Goal: Navigation & Orientation: Find specific page/section

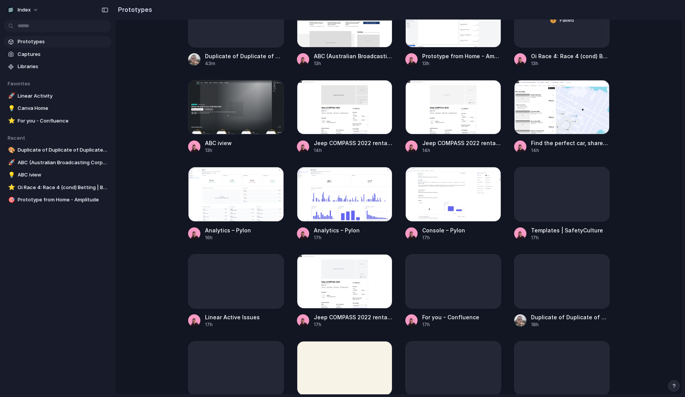
scroll to position [231, 0]
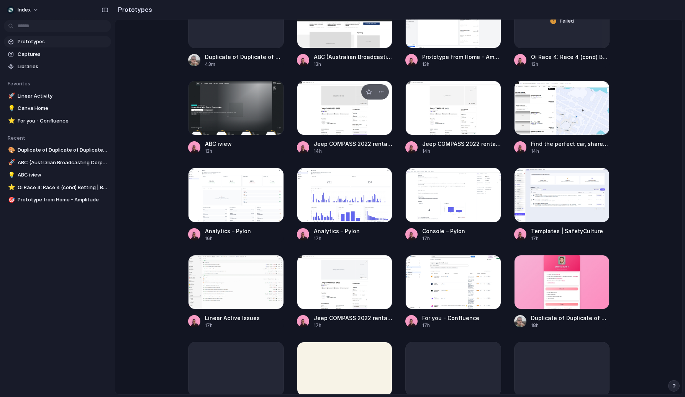
click at [333, 123] on div at bounding box center [345, 108] width 96 height 54
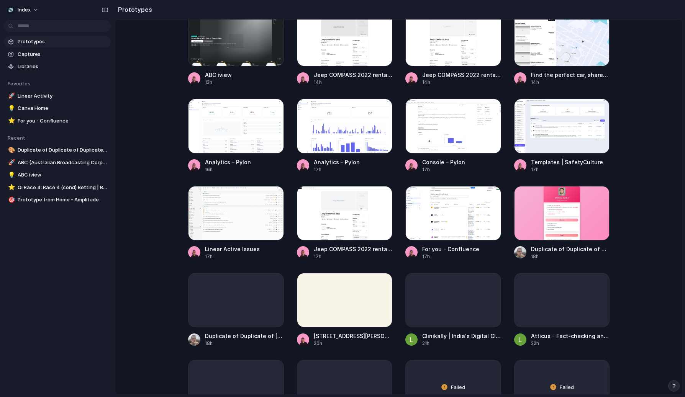
scroll to position [299, 0]
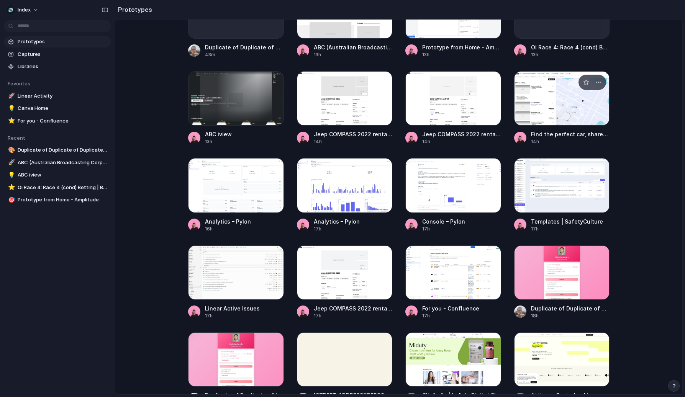
click at [538, 123] on div at bounding box center [562, 98] width 96 height 54
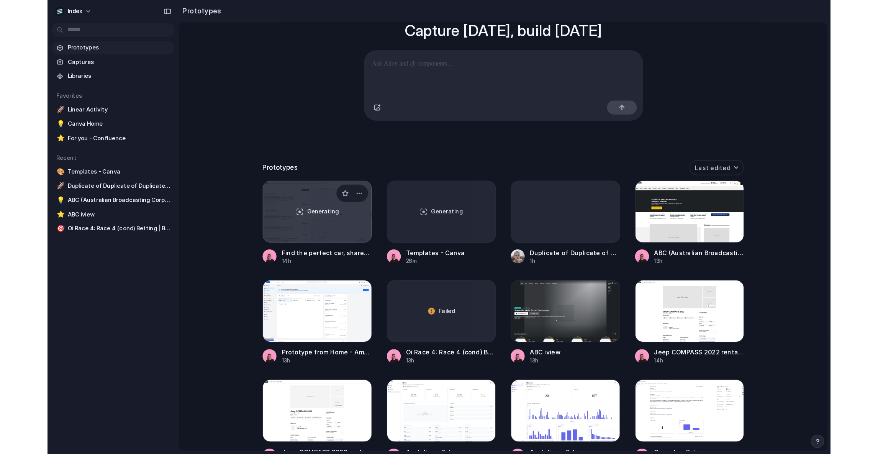
scroll to position [66, 0]
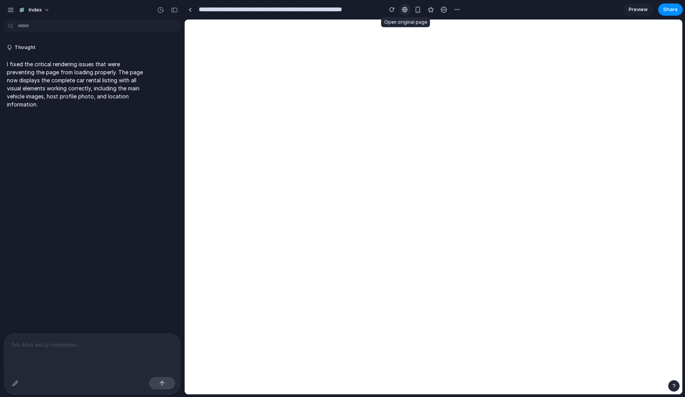
click at [403, 13] on link at bounding box center [404, 9] width 11 height 11
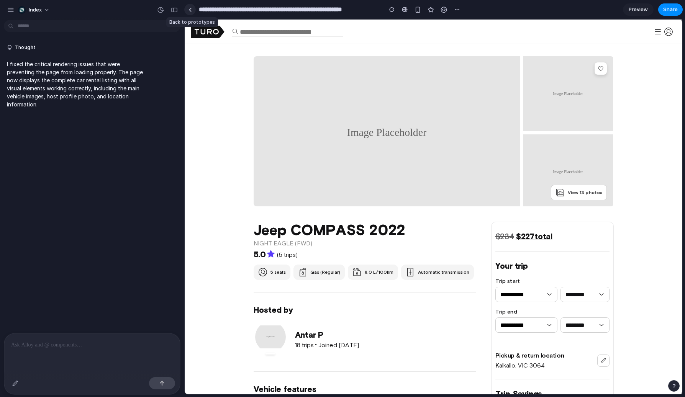
click at [192, 9] on div at bounding box center [190, 10] width 3 height 4
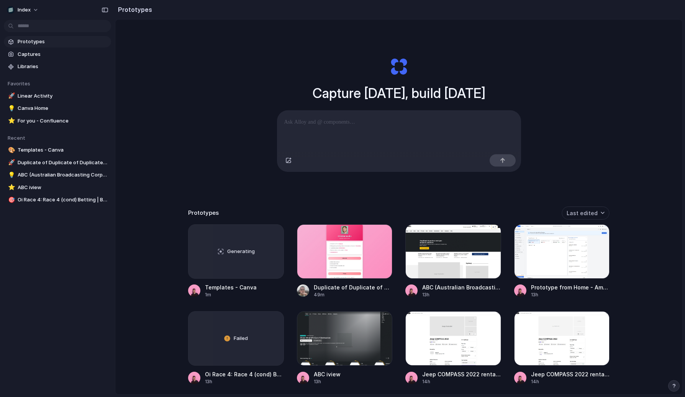
scroll to position [52, 0]
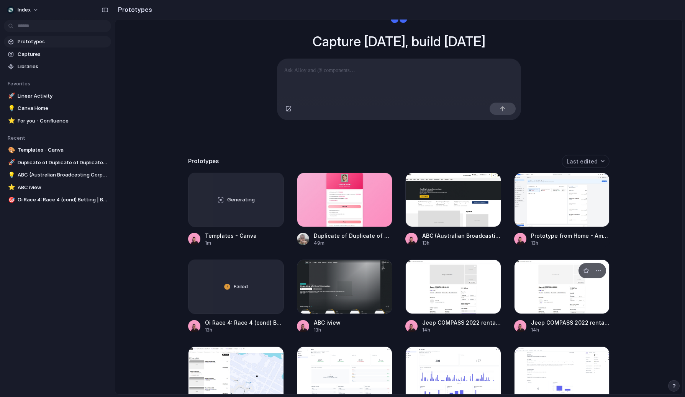
click at [531, 306] on div at bounding box center [562, 287] width 96 height 54
click at [459, 299] on div at bounding box center [453, 287] width 96 height 54
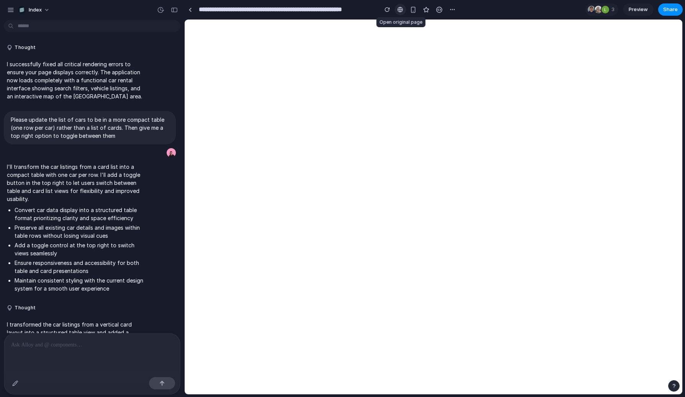
drag, startPoint x: 0, startPoint y: 0, endPoint x: 404, endPoint y: 12, distance: 404.4
click at [404, 12] on link at bounding box center [400, 9] width 11 height 11
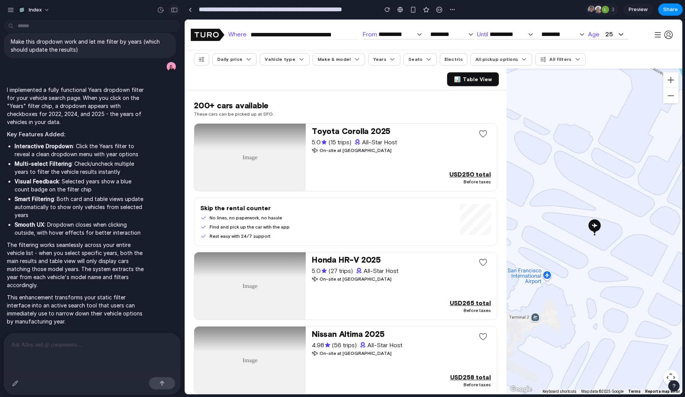
click at [174, 9] on div "button" at bounding box center [174, 9] width 7 height 5
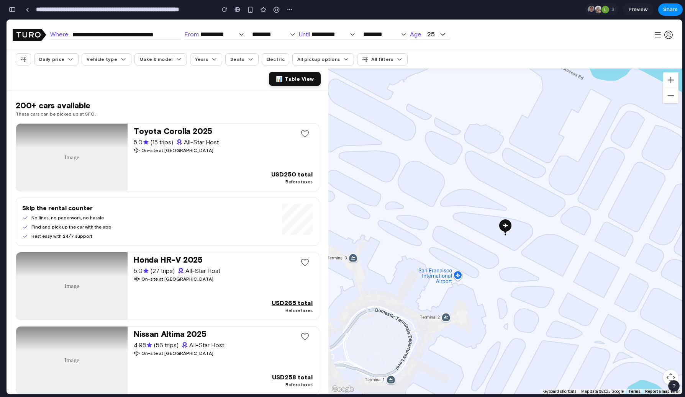
click at [295, 81] on span "Table View" at bounding box center [299, 79] width 29 height 6
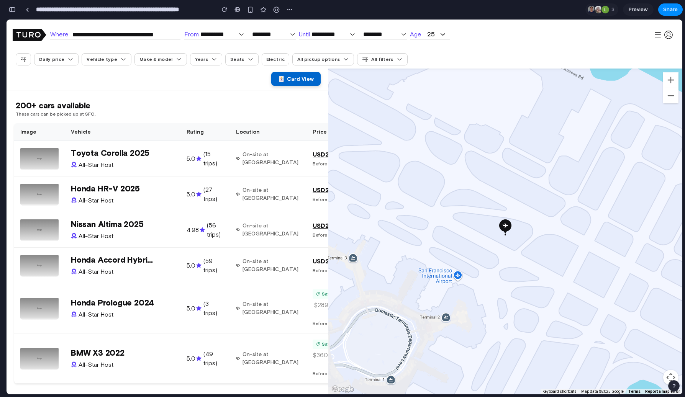
click at [278, 80] on span "🃏" at bounding box center [281, 79] width 7 height 6
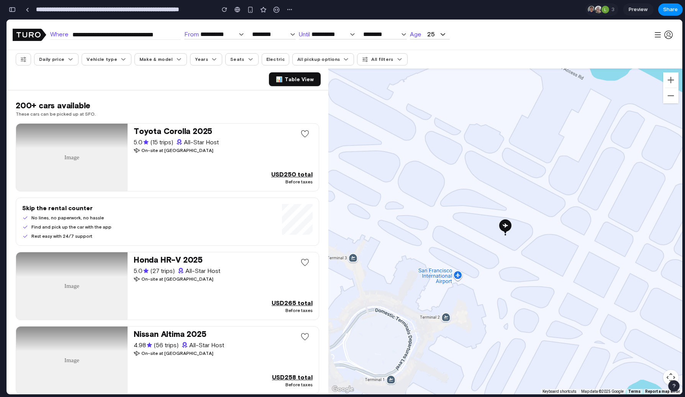
click at [14, 11] on div "button" at bounding box center [12, 9] width 7 height 5
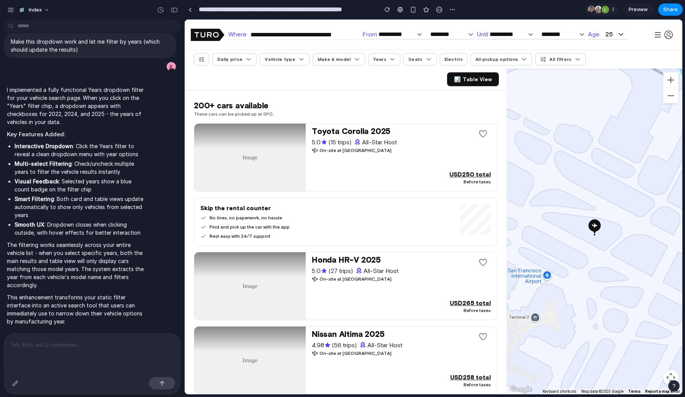
click at [62, 353] on div at bounding box center [92, 354] width 176 height 41
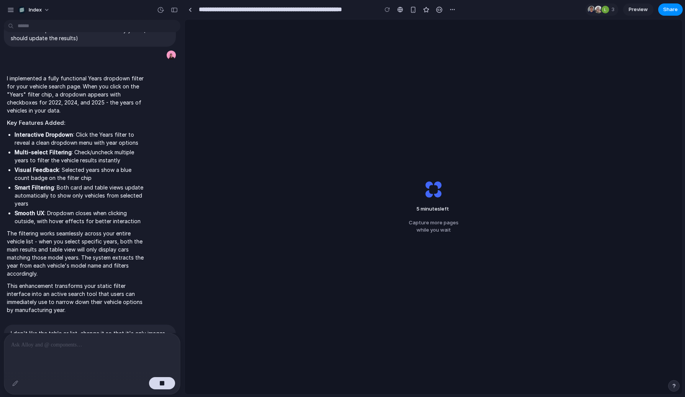
scroll to position [595, 0]
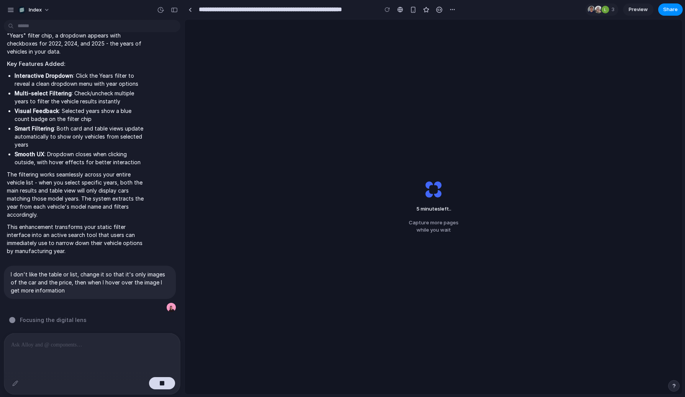
click at [432, 153] on div "5 minutes left .. Capture more pages while you wait" at bounding box center [434, 207] width 498 height 375
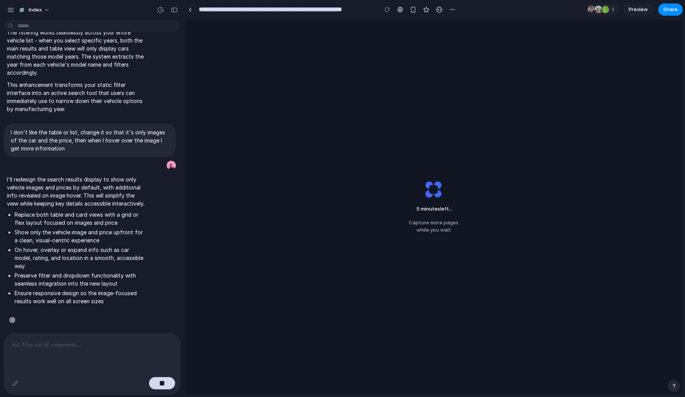
scroll to position [746, 0]
click at [187, 6] on link at bounding box center [189, 9] width 11 height 11
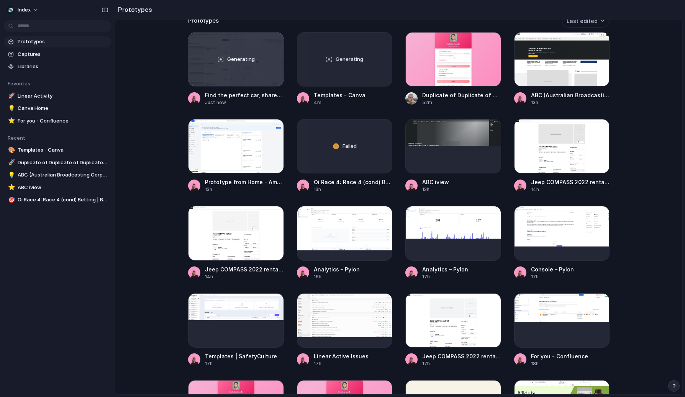
scroll to position [197, 0]
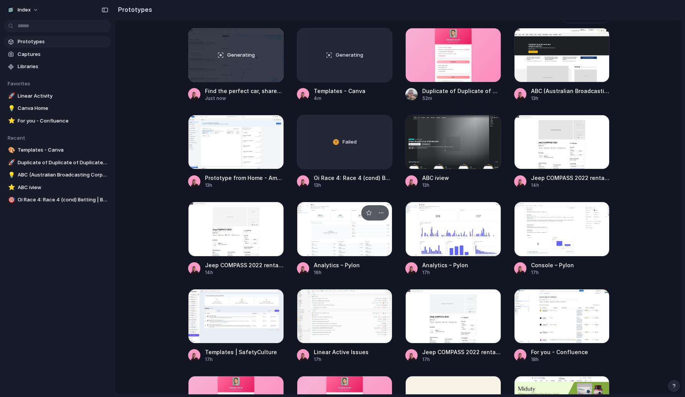
click at [320, 240] on div at bounding box center [345, 229] width 96 height 54
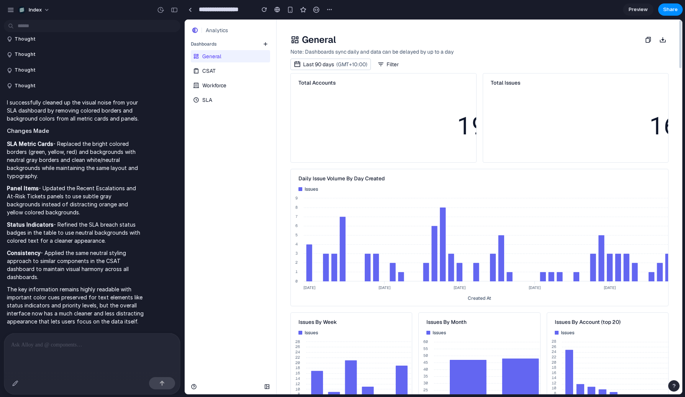
click at [212, 70] on span "CSAT" at bounding box center [208, 71] width 13 height 8
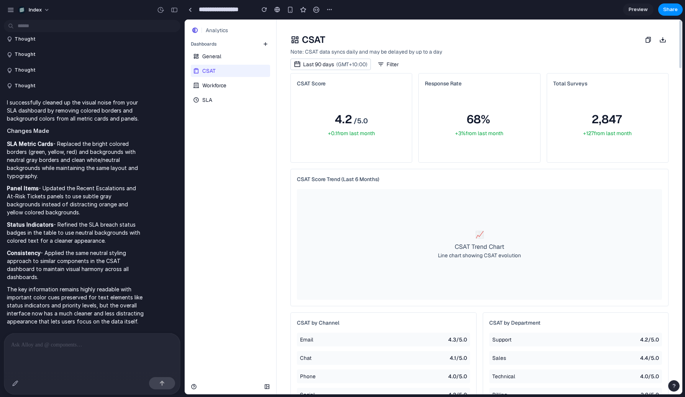
click at [222, 55] on link "General" at bounding box center [230, 56] width 78 height 12
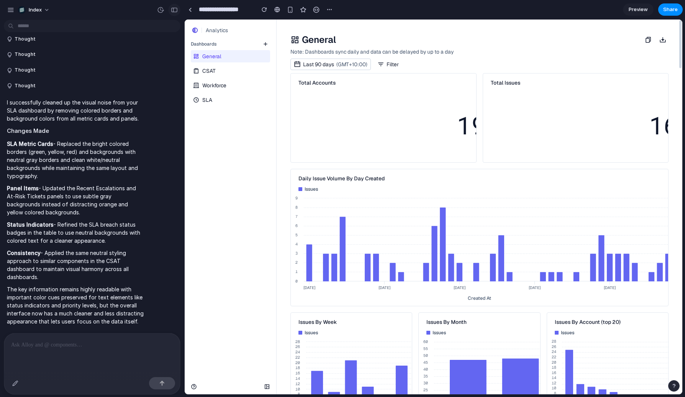
click at [174, 7] on button "button" at bounding box center [174, 10] width 12 height 12
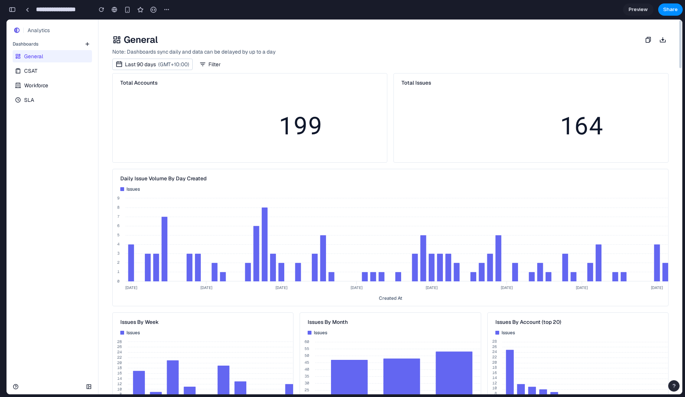
click at [49, 79] on div "General CSAT Workforce SLA" at bounding box center [53, 77] width 92 height 57
click at [47, 76] on link "CSAT" at bounding box center [52, 71] width 78 height 12
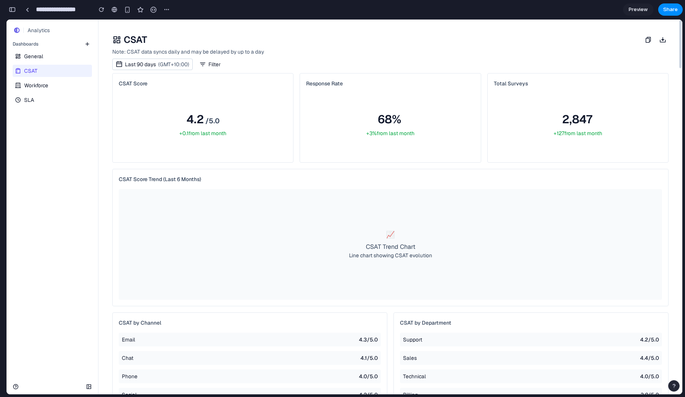
click at [44, 85] on span "Workforce" at bounding box center [36, 86] width 24 height 8
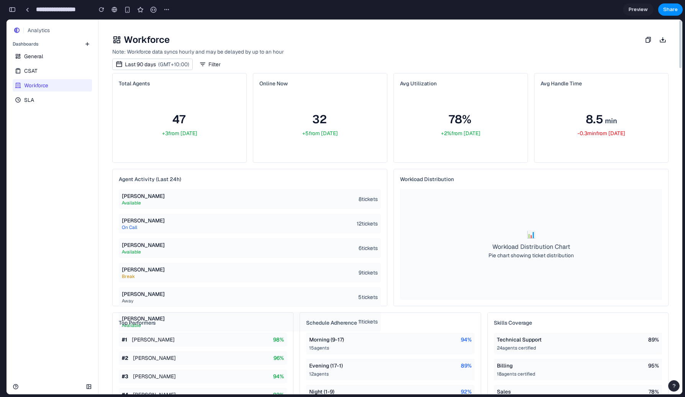
click at [51, 73] on link "CSAT" at bounding box center [52, 71] width 78 height 12
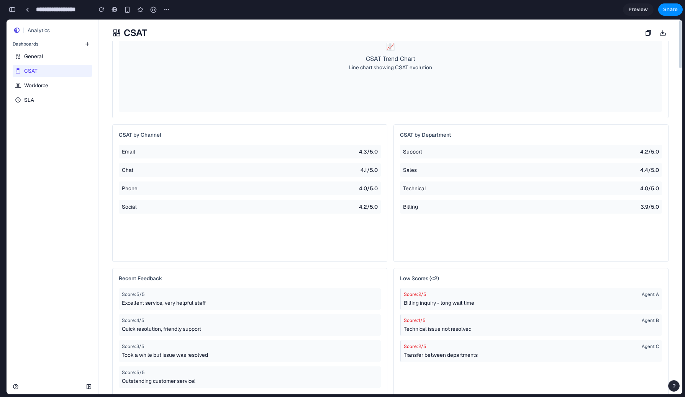
scroll to position [0, 0]
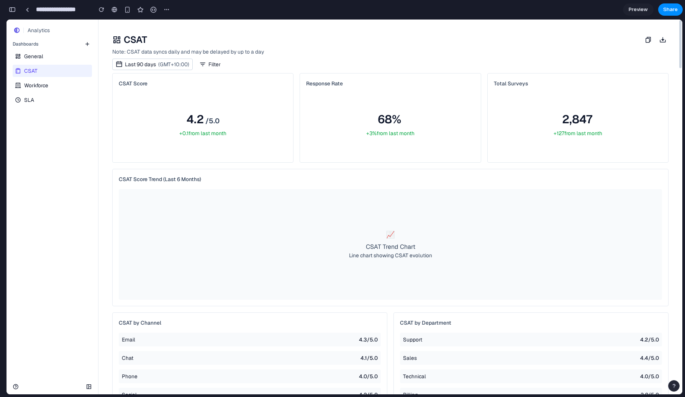
click at [57, 83] on link "Workforce" at bounding box center [52, 85] width 78 height 12
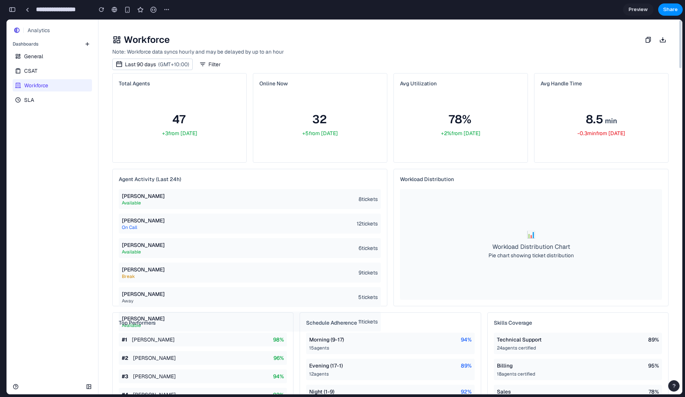
click at [48, 96] on link "SLA" at bounding box center [52, 100] width 78 height 12
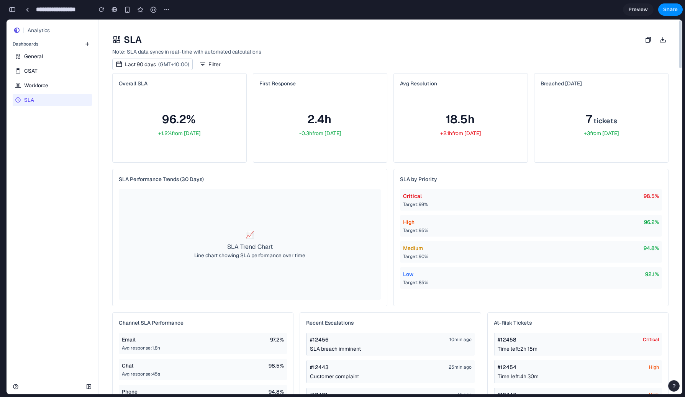
click at [43, 77] on link "CSAT" at bounding box center [52, 71] width 78 height 12
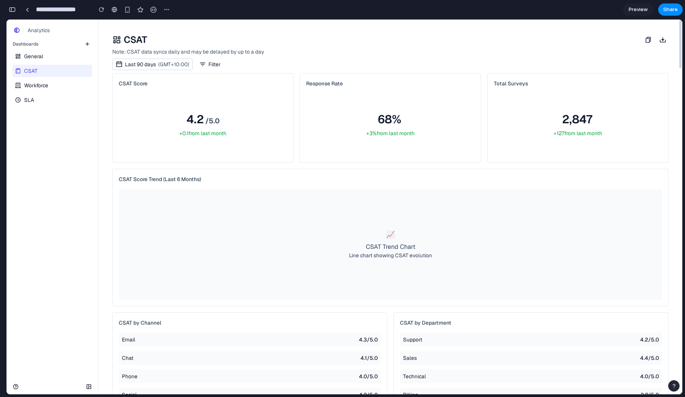
click at [46, 63] on div "General CSAT Workforce SLA" at bounding box center [53, 77] width 92 height 57
click at [46, 60] on link "General" at bounding box center [52, 56] width 78 height 12
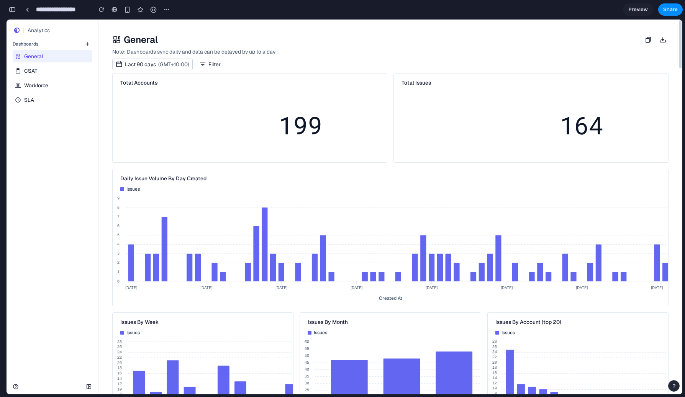
click at [57, 74] on link "CSAT" at bounding box center [52, 71] width 78 height 12
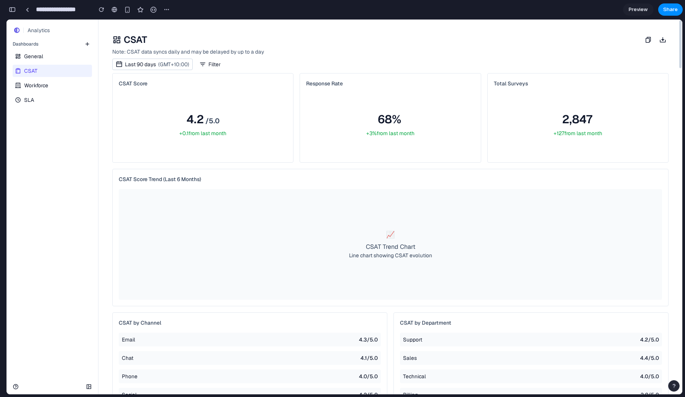
click at [52, 84] on link "Workforce" at bounding box center [52, 85] width 78 height 12
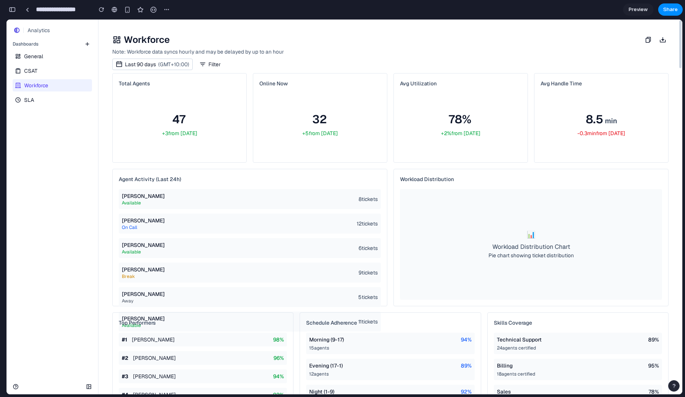
click at [49, 93] on div "General CSAT Workforce SLA" at bounding box center [53, 77] width 92 height 57
click at [47, 98] on link "SLA" at bounding box center [52, 100] width 78 height 12
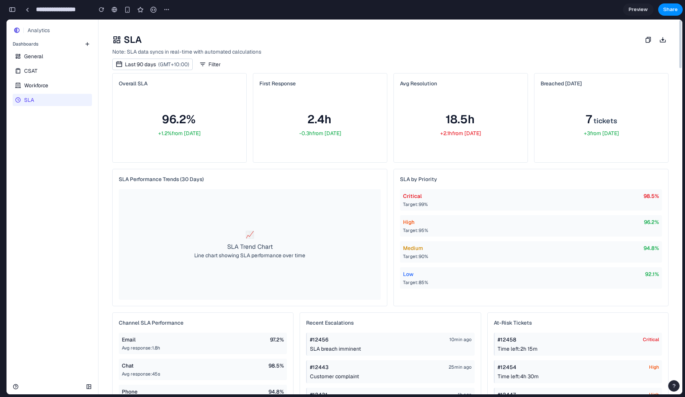
click at [37, 54] on span "General" at bounding box center [33, 56] width 19 height 8
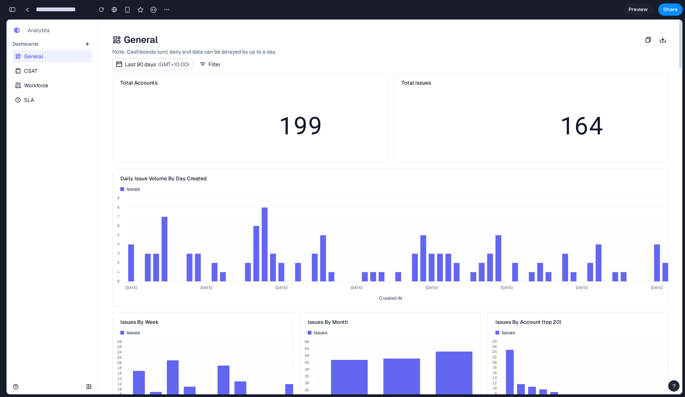
click at [33, 71] on span "CSAT" at bounding box center [30, 71] width 13 height 8
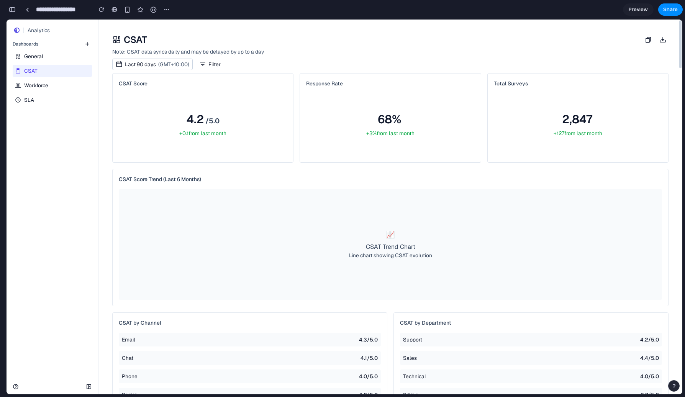
click at [33, 84] on span "Workforce" at bounding box center [36, 86] width 24 height 8
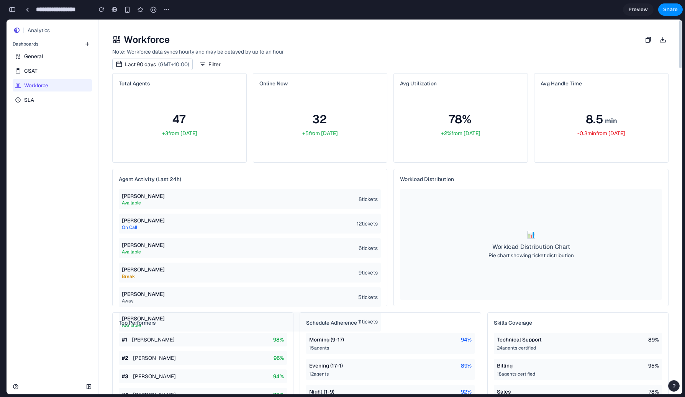
click at [36, 98] on link "SLA" at bounding box center [52, 100] width 78 height 12
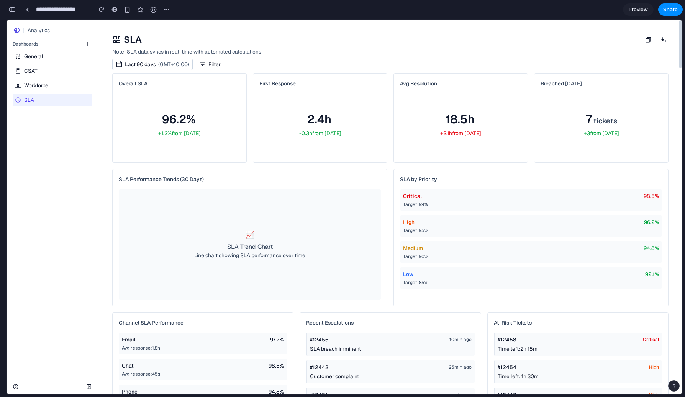
click at [43, 88] on span "Workforce" at bounding box center [36, 86] width 24 height 8
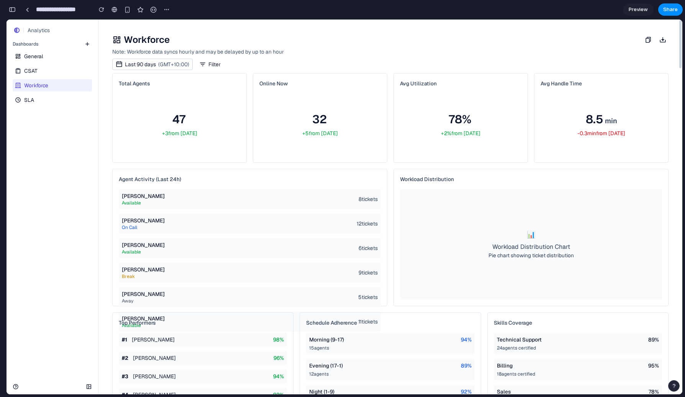
click at [53, 73] on link "CSAT" at bounding box center [52, 71] width 78 height 12
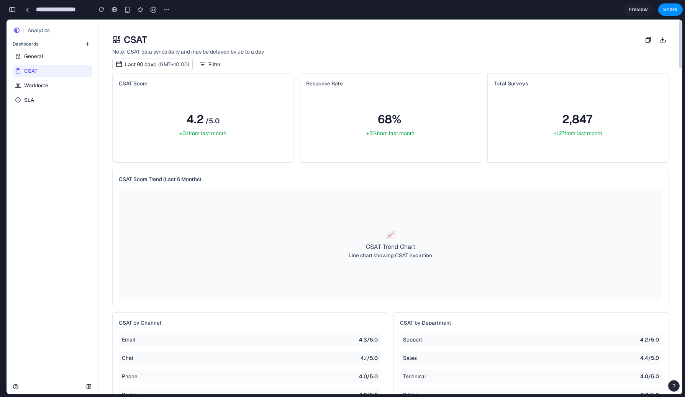
click at [51, 84] on link "Workforce" at bounding box center [52, 85] width 78 height 12
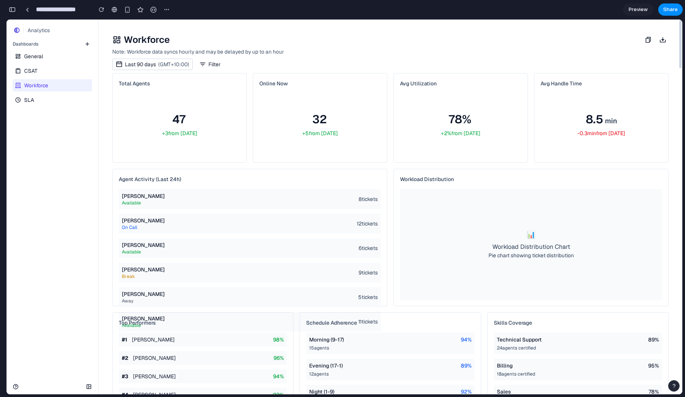
click at [53, 92] on div "General CSAT Workforce SLA" at bounding box center [53, 77] width 92 height 57
click at [52, 97] on link "SLA" at bounding box center [52, 100] width 78 height 12
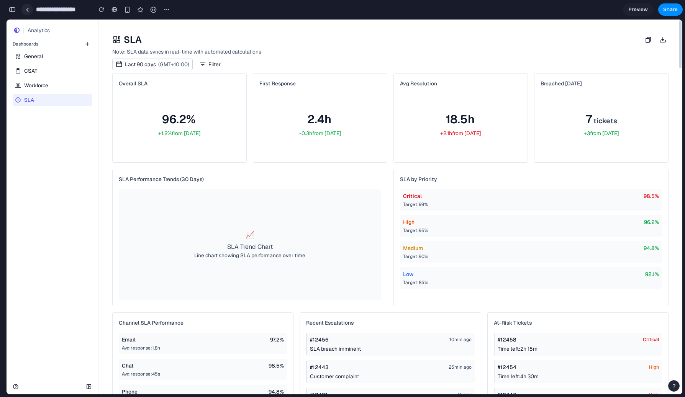
click at [27, 7] on link at bounding box center [26, 9] width 11 height 11
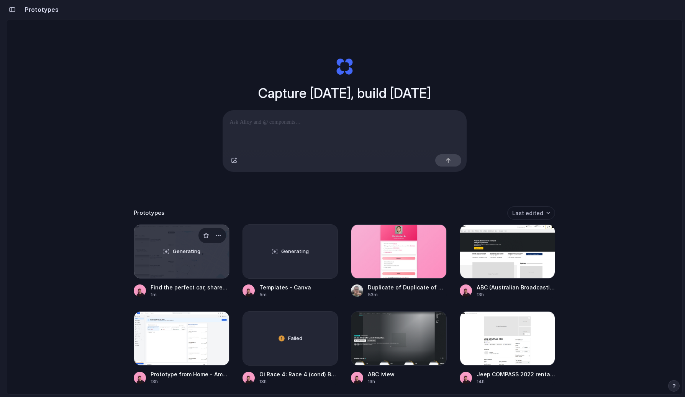
click at [172, 246] on div "Generating" at bounding box center [181, 252] width 95 height 54
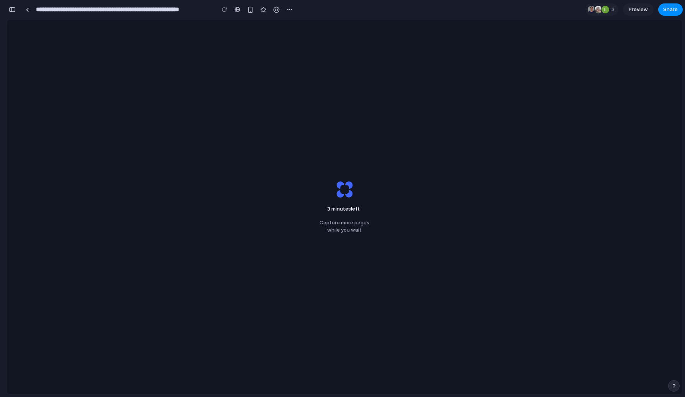
scroll to position [1914, 0]
click at [84, 9] on input "**********" at bounding box center [123, 10] width 178 height 14
click at [19, 10] on div "**********" at bounding box center [150, 9] width 289 height 17
click at [15, 10] on button "button" at bounding box center [12, 9] width 12 height 12
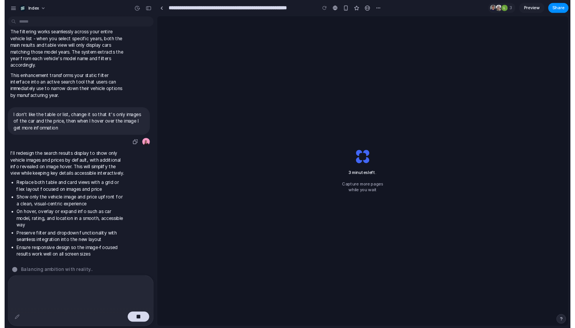
scroll to position [746, 0]
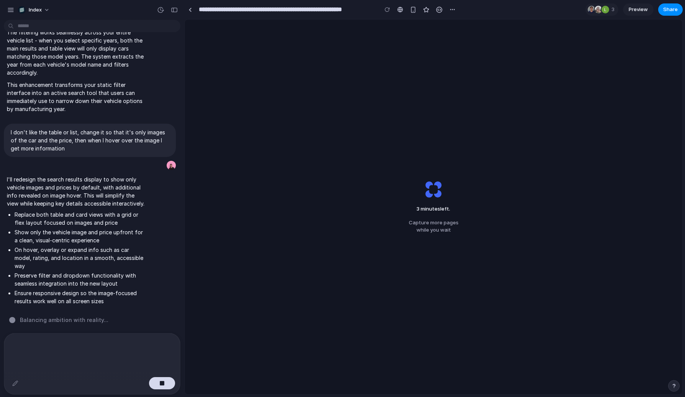
click at [265, 155] on div "3 minutes left . Capture more pages while you wait" at bounding box center [434, 207] width 498 height 375
click at [265, 155] on div "3 minutes left .. Capture more pages while you wait" at bounding box center [434, 207] width 498 height 375
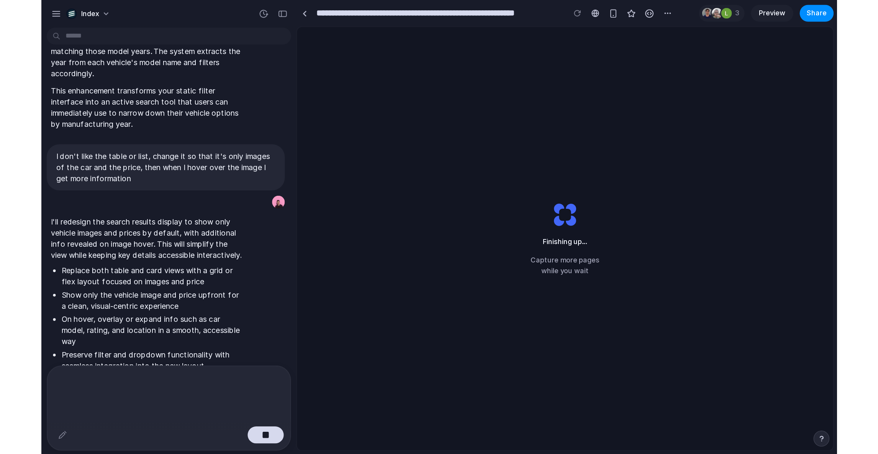
scroll to position [689, 0]
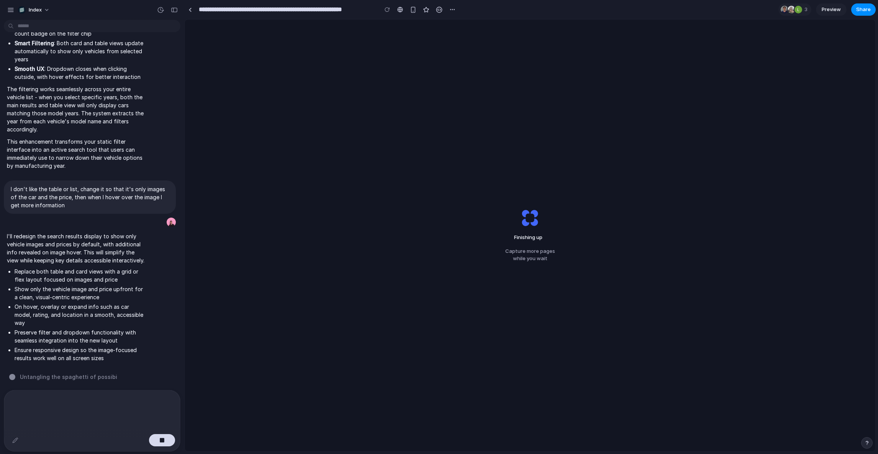
click at [386, 179] on div "Finishing up Capture more pages while you wait" at bounding box center [530, 236] width 691 height 432
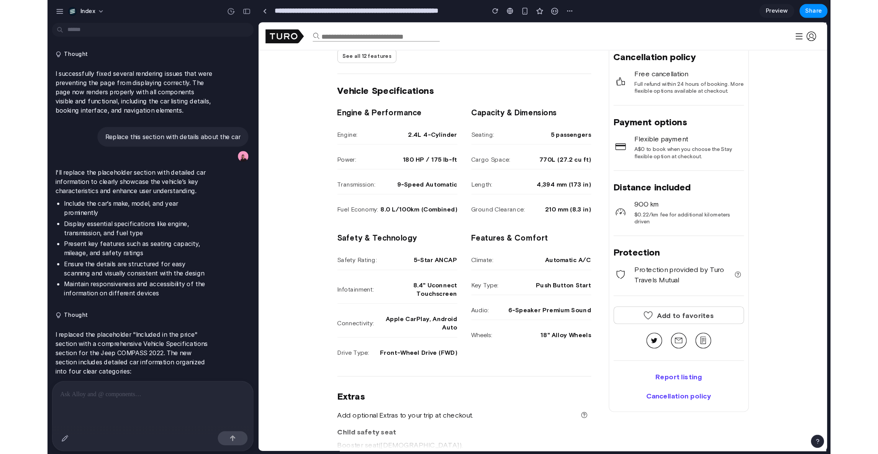
scroll to position [421, 0]
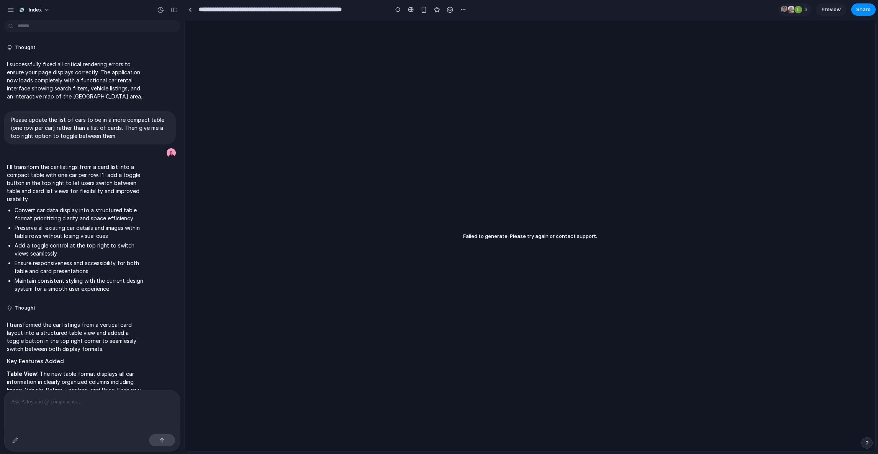
scroll to position [672, 0]
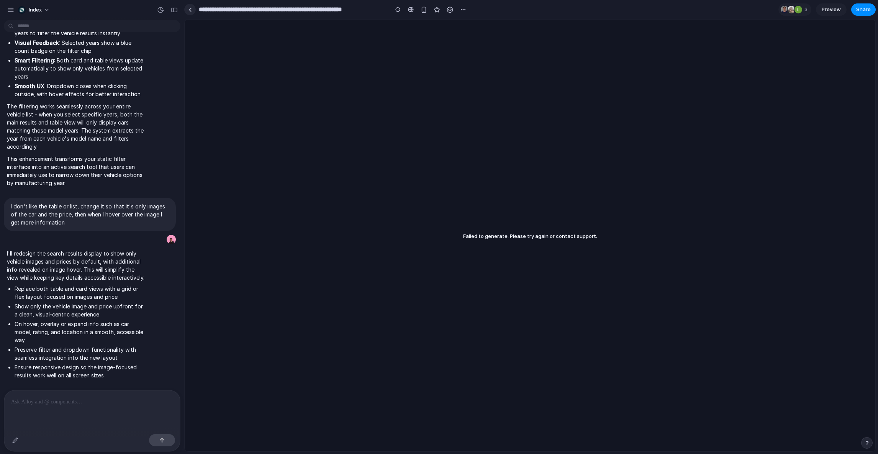
click at [190, 14] on link at bounding box center [189, 9] width 11 height 11
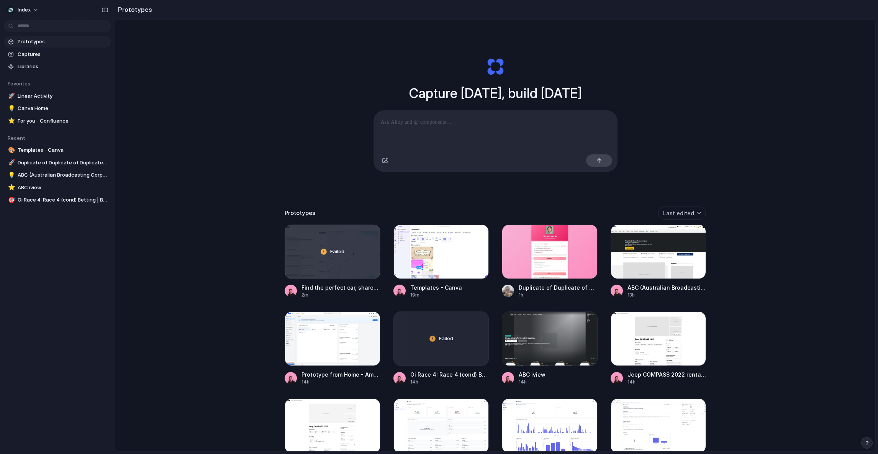
scroll to position [35, 0]
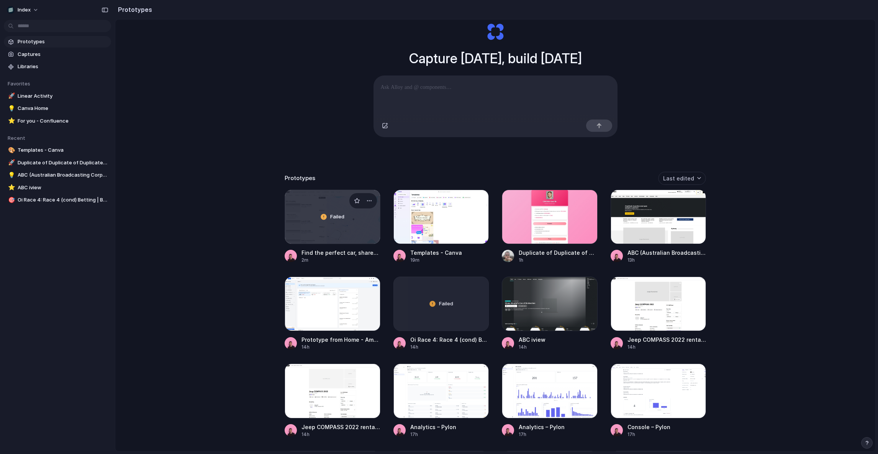
click at [307, 228] on div "Failed" at bounding box center [332, 217] width 95 height 54
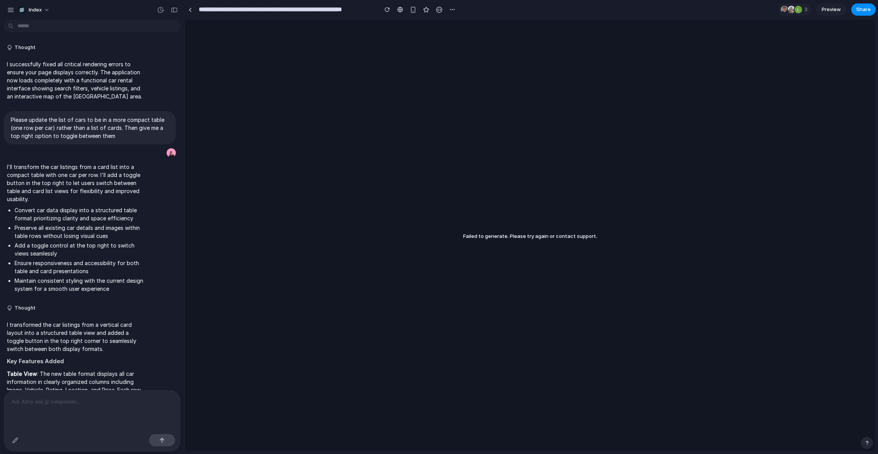
scroll to position [672, 0]
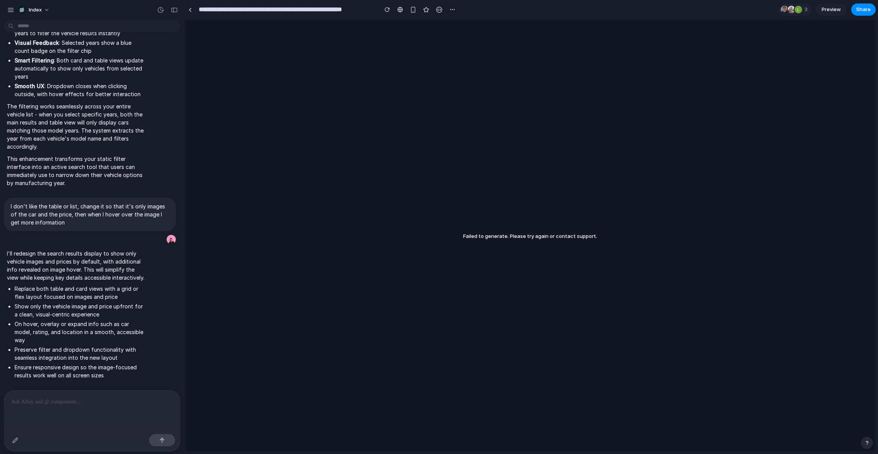
click at [66, 397] on p at bounding box center [92, 401] width 162 height 9
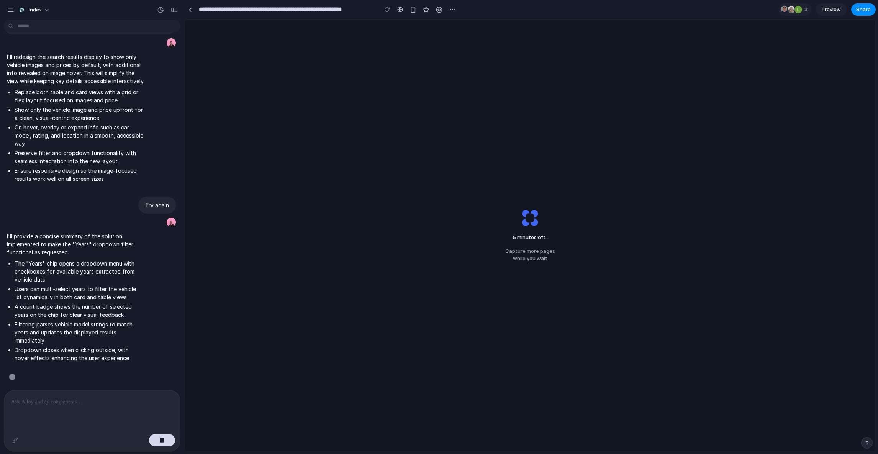
scroll to position [868, 0]
click at [690, 185] on div "5 minutes left .. Capture more pages while you wait" at bounding box center [530, 236] width 691 height 432
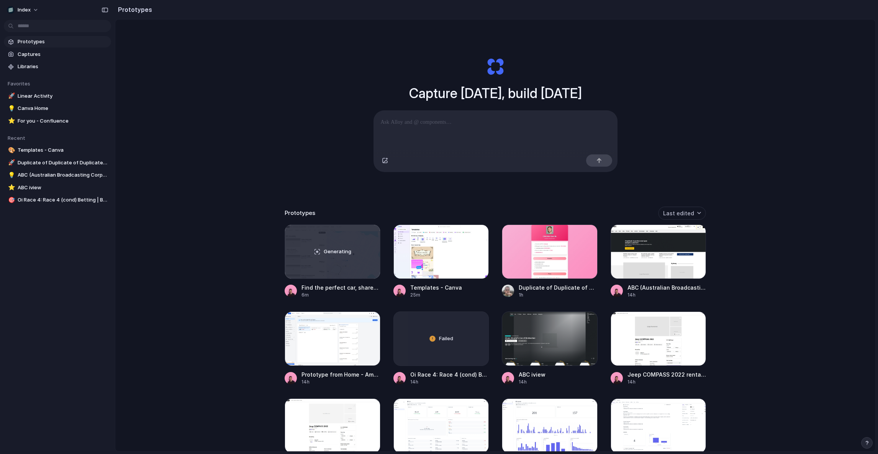
click at [241, 195] on div "Capture today, build tomorrow Clone web app Clone screenshot Start from existin…" at bounding box center [495, 256] width 760 height 472
click at [426, 279] on div at bounding box center [442, 252] width 96 height 54
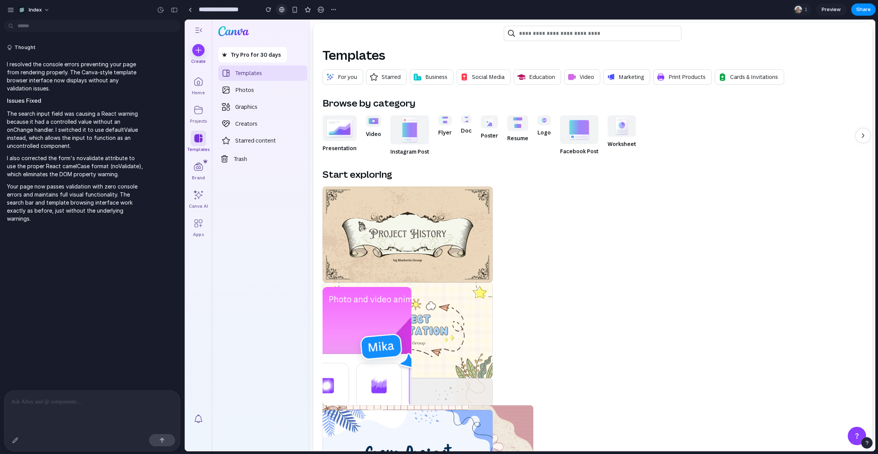
click at [282, 10] on div at bounding box center [282, 10] width 6 height 6
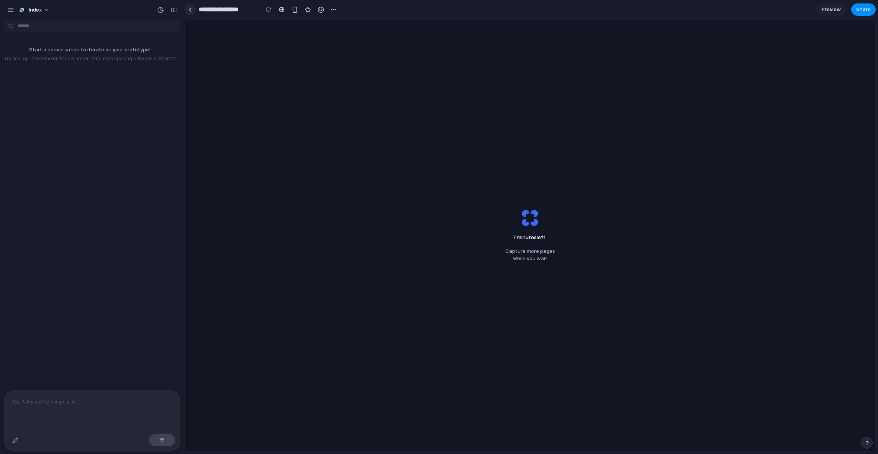
click at [188, 11] on link at bounding box center [189, 9] width 11 height 11
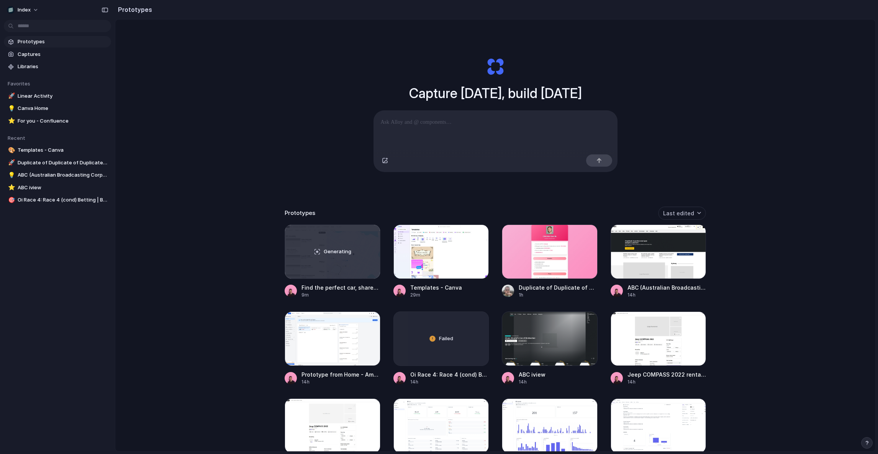
click at [193, 81] on div "Capture [DATE], build [DATE] Clone web app Clone screenshot Start from existing…" at bounding box center [495, 256] width 760 height 472
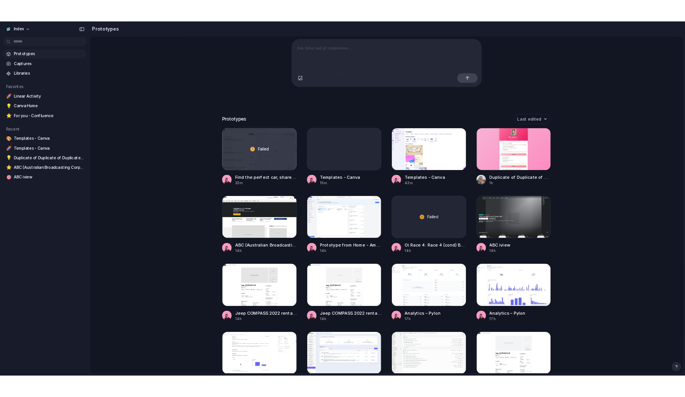
scroll to position [87, 0]
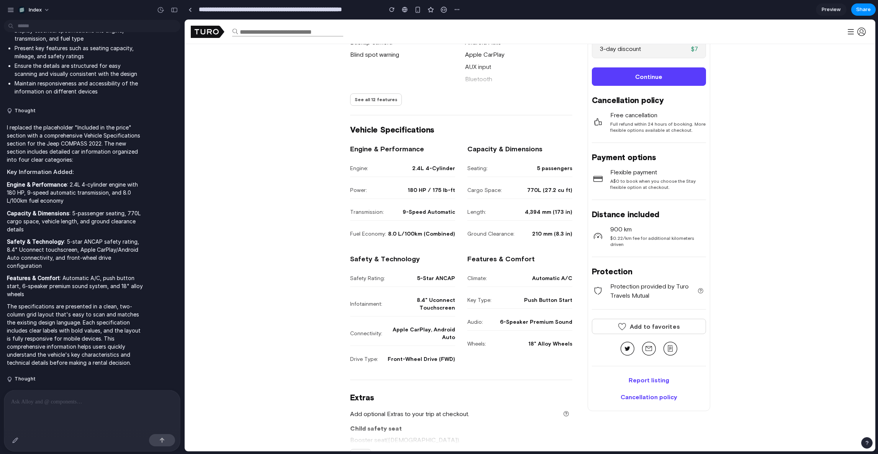
scroll to position [376, 0]
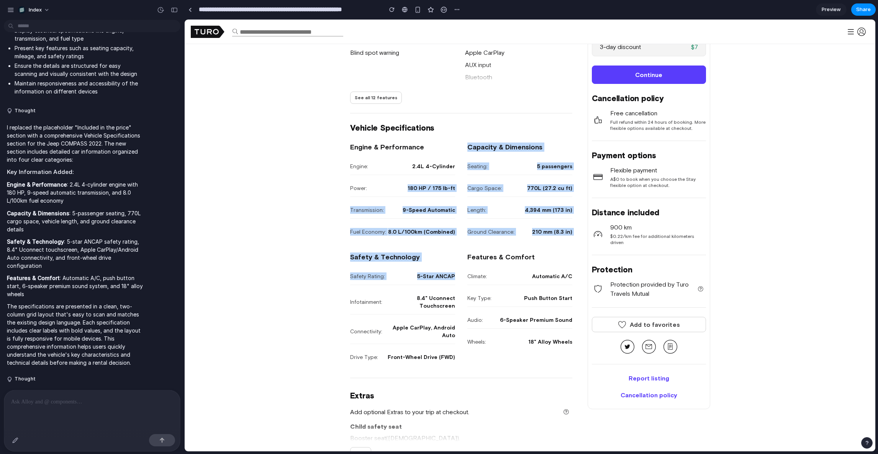
drag, startPoint x: 412, startPoint y: 179, endPoint x: 455, endPoint y: 290, distance: 118.9
click at [455, 290] on div "Engine & Performance Engine: 2.4L 4-Cylinder Power: 180 HP / 175 lb-ft Transmis…" at bounding box center [461, 254] width 222 height 223
click at [455, 290] on div "Safety & Technology Safety Rating: 5-Star ANCAP Infotainment: 8.4" Uconnect Tou…" at bounding box center [461, 309] width 222 height 113
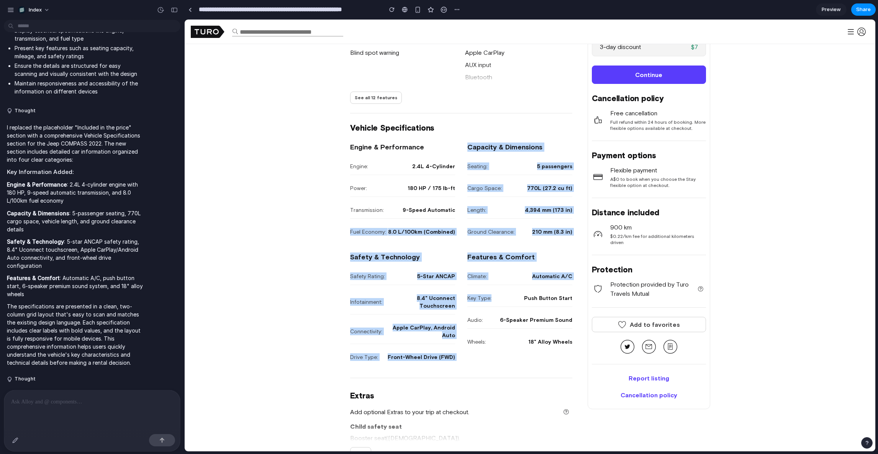
drag, startPoint x: 498, startPoint y: 300, endPoint x: 420, endPoint y: 215, distance: 114.7
click at [420, 215] on div "Engine & Performance Engine: 2.4L 4-Cylinder Power: 180 HP / 175 lb-ft Transmis…" at bounding box center [461, 254] width 222 height 223
click at [420, 215] on div "Transmission: 9-Speed Automatic" at bounding box center [402, 210] width 105 height 17
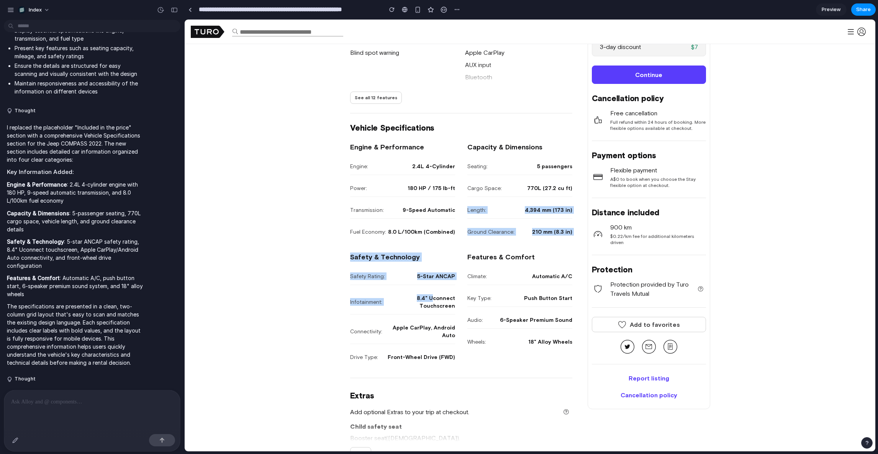
drag, startPoint x: 408, startPoint y: 289, endPoint x: 398, endPoint y: 300, distance: 15.4
click at [398, 300] on div "Engine & Performance Engine: 2.4L 4-Cylinder Power: 180 HP / 175 lb-ft Transmis…" at bounding box center [461, 254] width 222 height 223
click at [398, 300] on span "8.4" Uconnect Touchscreen" at bounding box center [418, 301] width 73 height 15
drag, startPoint x: 397, startPoint y: 307, endPoint x: 526, endPoint y: 184, distance: 178.1
click at [526, 184] on div "Engine & Performance Engine: 2.4L 4-Cylinder Power: 180 HP / 175 lb-ft Transmis…" at bounding box center [461, 254] width 222 height 223
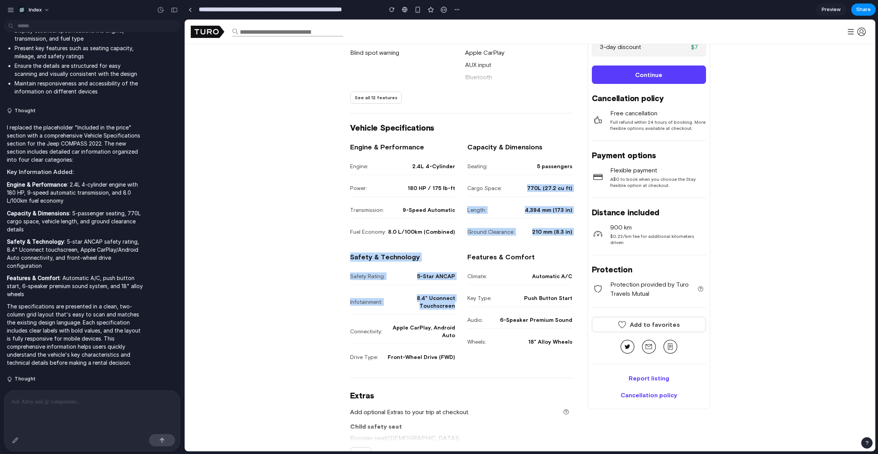
click at [526, 184] on div "Cargo Space: 770L (27.2 cu ft)" at bounding box center [519, 188] width 105 height 17
drag, startPoint x: 514, startPoint y: 193, endPoint x: 413, endPoint y: 292, distance: 141.4
click at [413, 292] on div "Engine & Performance Engine: 2.4L 4-Cylinder Power: 180 HP / 175 lb-ft Transmis…" at bounding box center [461, 254] width 222 height 223
click at [413, 292] on div "Infotainment: 8.4" Uconnect Touchscreen" at bounding box center [402, 302] width 105 height 25
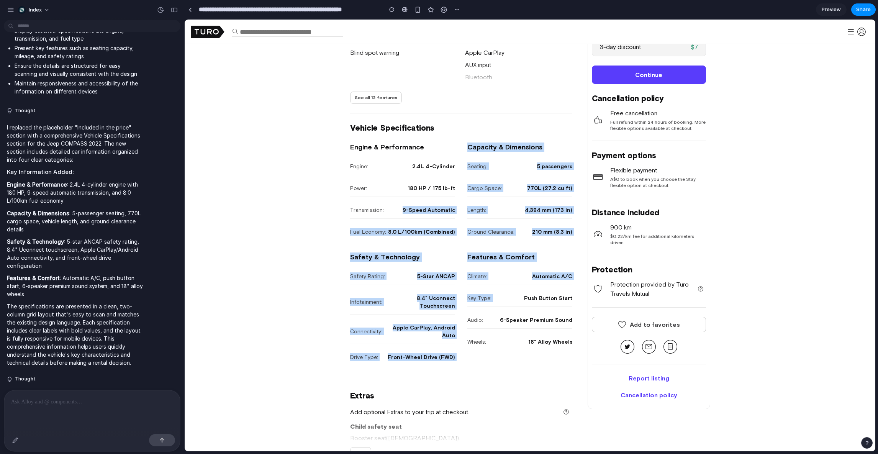
drag, startPoint x: 472, startPoint y: 261, endPoint x: 397, endPoint y: 207, distance: 92.0
click at [398, 207] on div "Engine & Performance Engine: 2.4L 4-Cylinder Power: 180 HP / 175 lb-ft Transmis…" at bounding box center [461, 254] width 222 height 223
click at [397, 207] on div "Transmission: 9-Speed Automatic" at bounding box center [402, 210] width 105 height 17
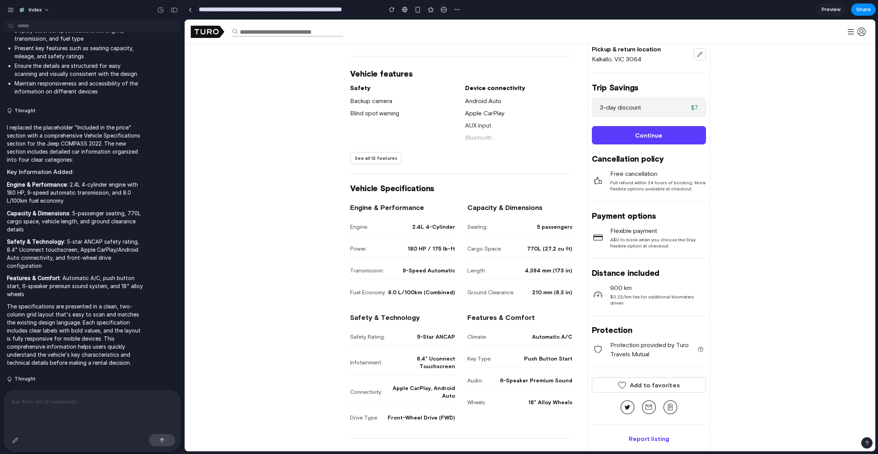
scroll to position [315, 0]
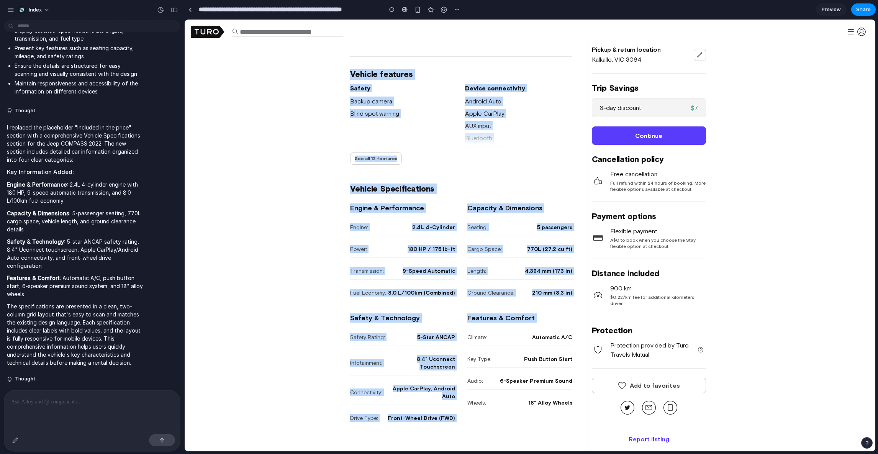
drag, startPoint x: 459, startPoint y: 292, endPoint x: 459, endPoint y: 167, distance: 125.7
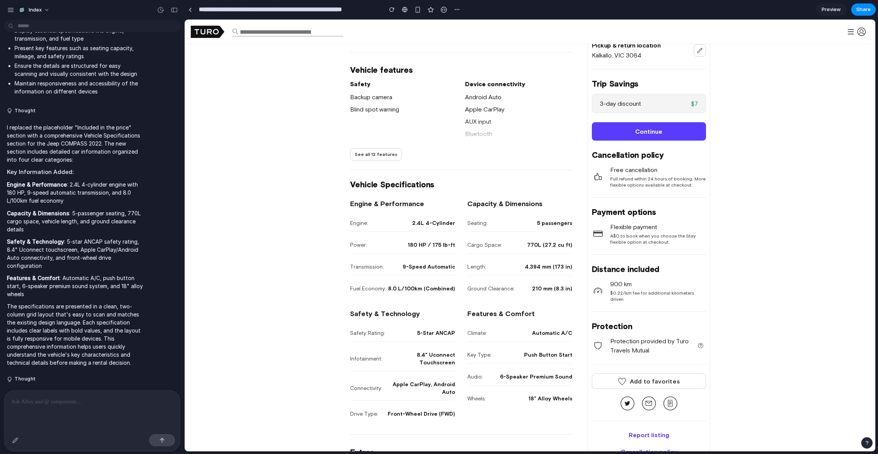
scroll to position [438, 0]
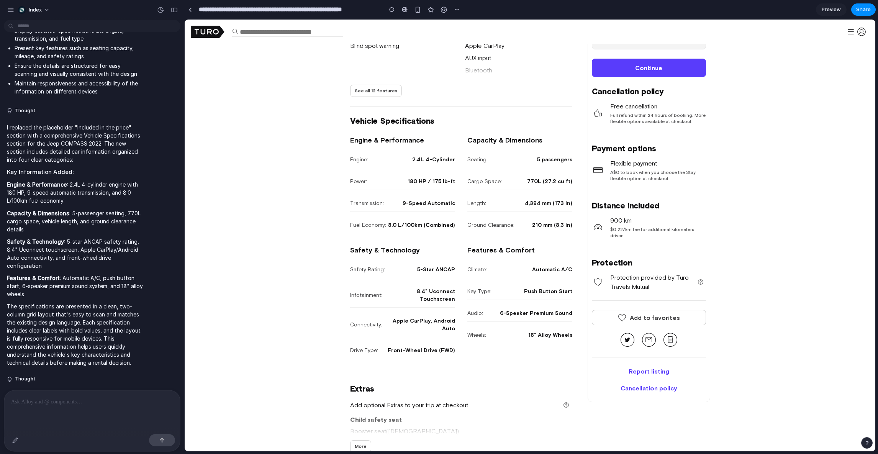
scroll to position [0, 0]
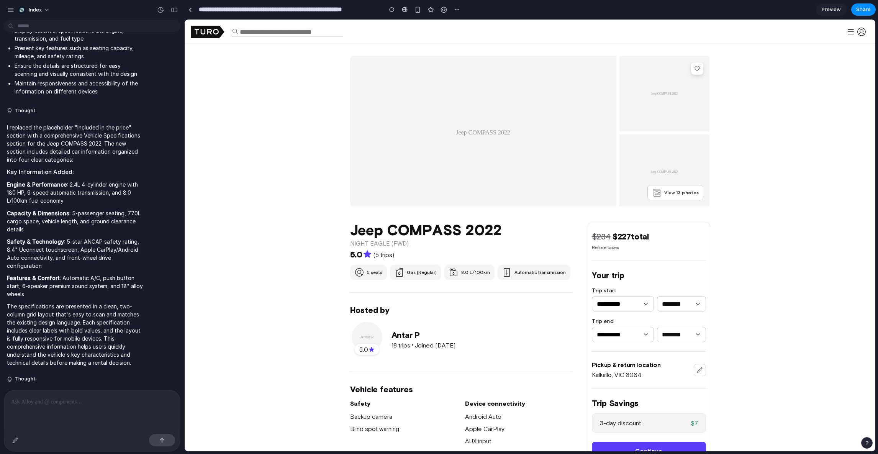
click at [199, 16] on div "**********" at bounding box center [323, 9] width 279 height 17
click at [189, 8] on div at bounding box center [190, 10] width 3 height 4
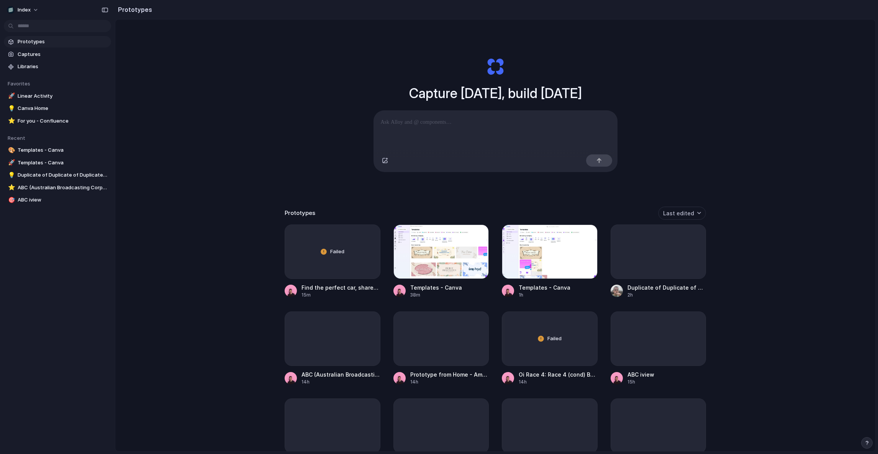
click at [217, 103] on div "Capture today, build tomorrow Clone web app Clone screenshot Start from existin…" at bounding box center [495, 256] width 760 height 472
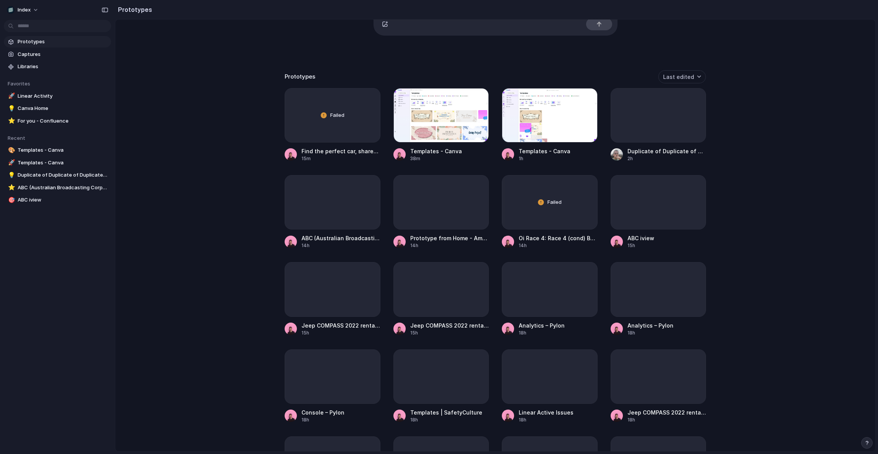
scroll to position [87, 0]
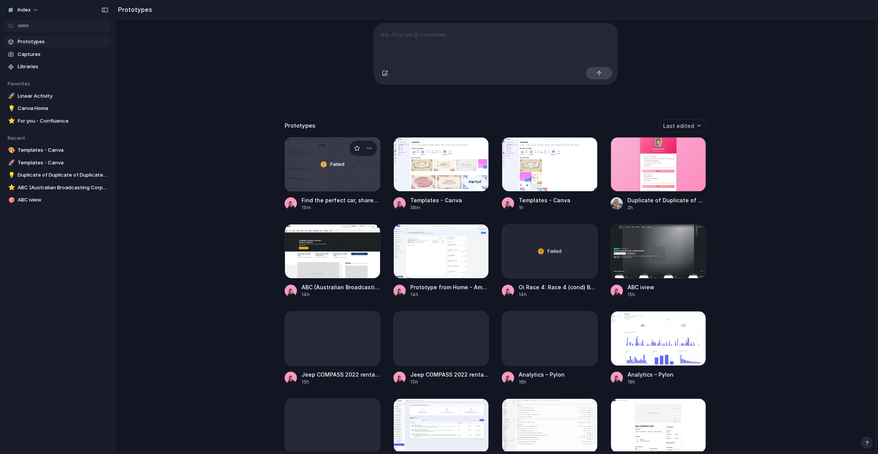
click at [353, 173] on div "Failed" at bounding box center [332, 165] width 95 height 54
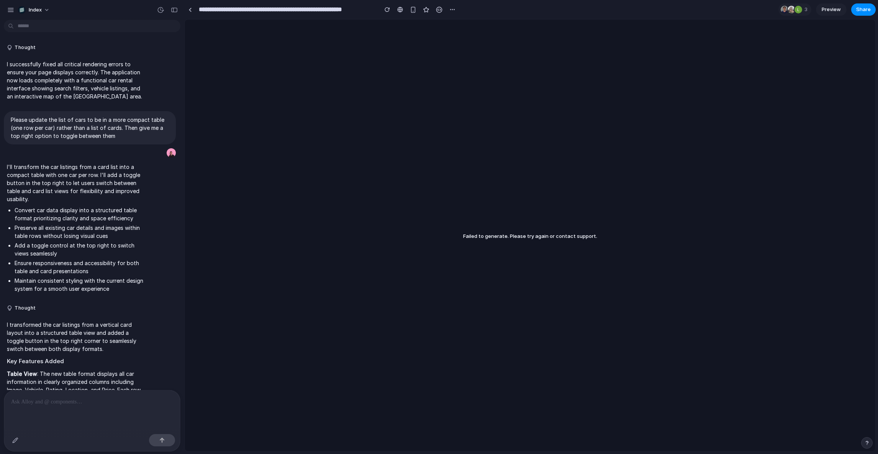
scroll to position [885, 0]
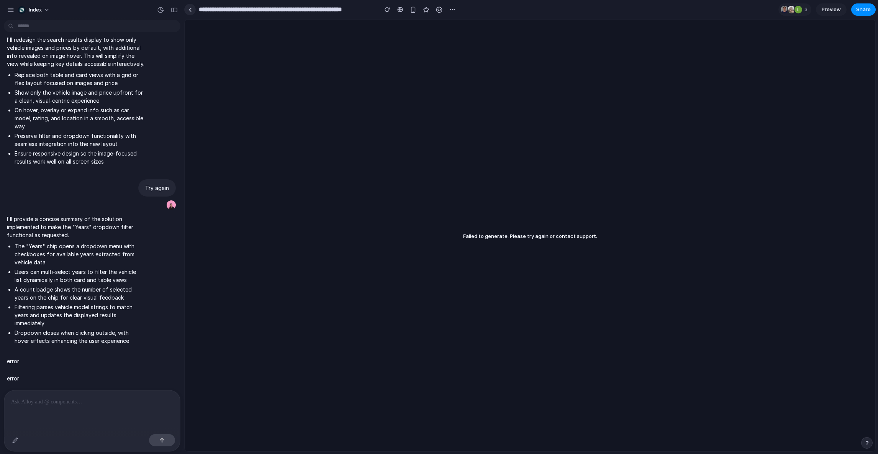
click at [191, 6] on link at bounding box center [189, 9] width 11 height 11
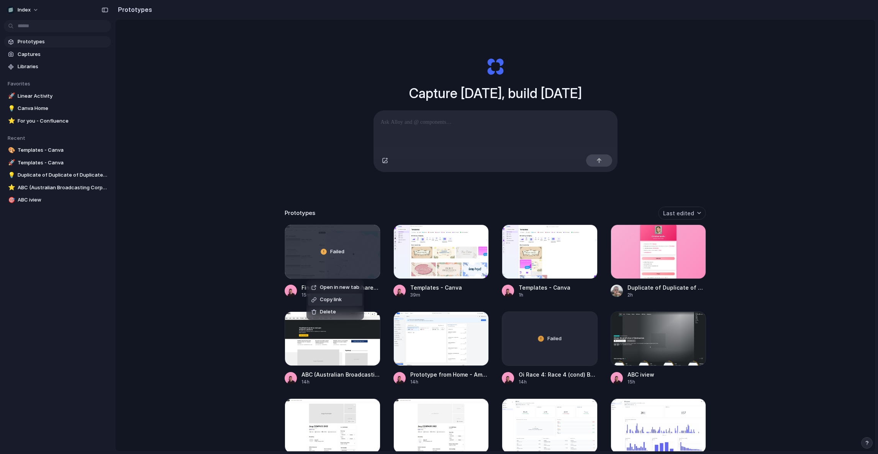
click at [325, 298] on span "Copy link" at bounding box center [331, 300] width 22 height 8
click at [315, 256] on div "Failed" at bounding box center [332, 252] width 95 height 54
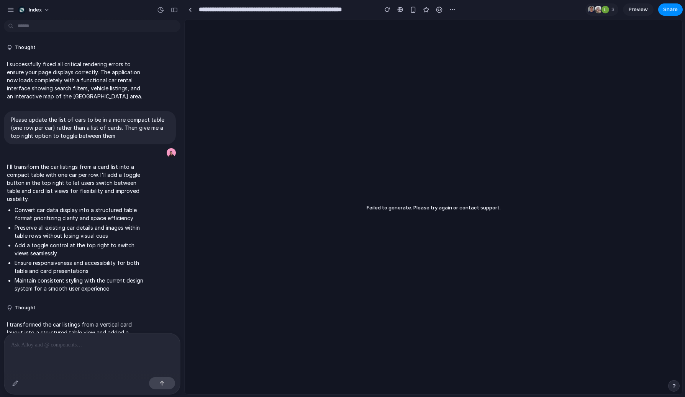
click at [483, 181] on div "Failed to generate. Please try again or contact support." at bounding box center [434, 207] width 498 height 375
click at [192, 11] on link at bounding box center [189, 9] width 11 height 11
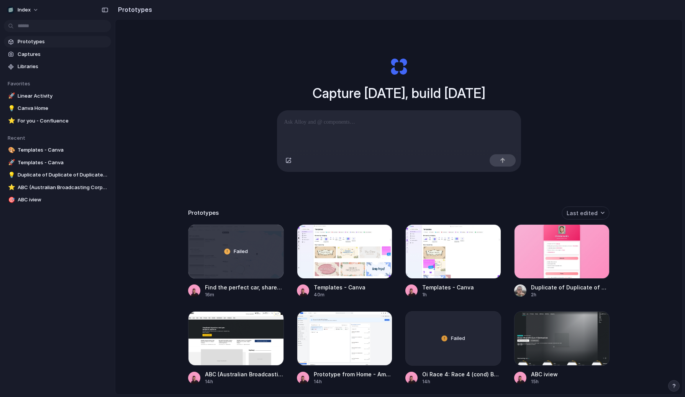
scroll to position [346, 0]
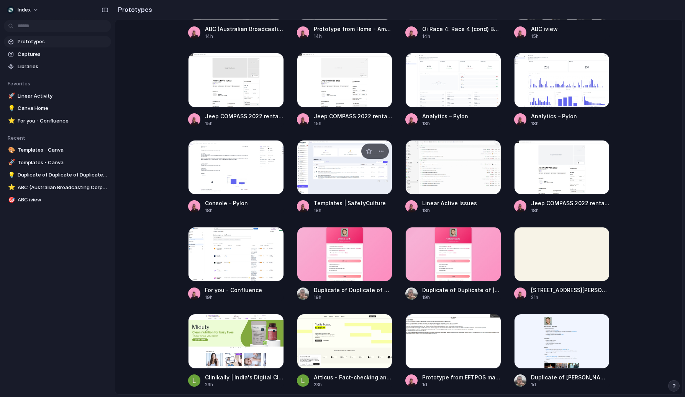
click at [346, 188] on div at bounding box center [345, 167] width 96 height 54
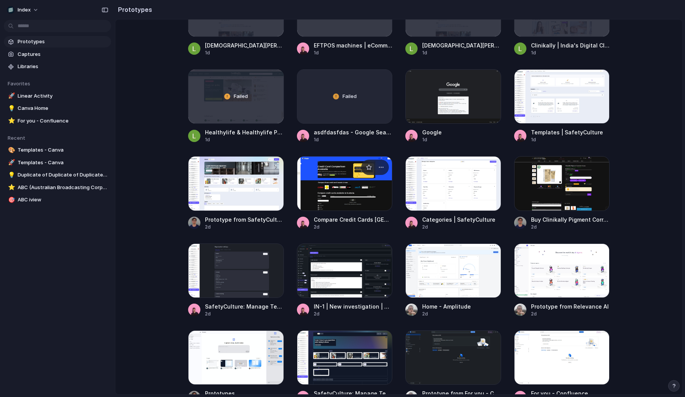
scroll to position [1031, 0]
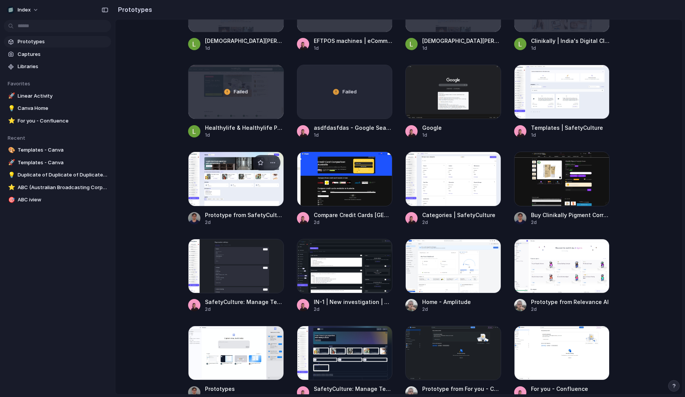
click at [243, 192] on div at bounding box center [236, 179] width 96 height 54
click at [540, 96] on div at bounding box center [562, 92] width 96 height 54
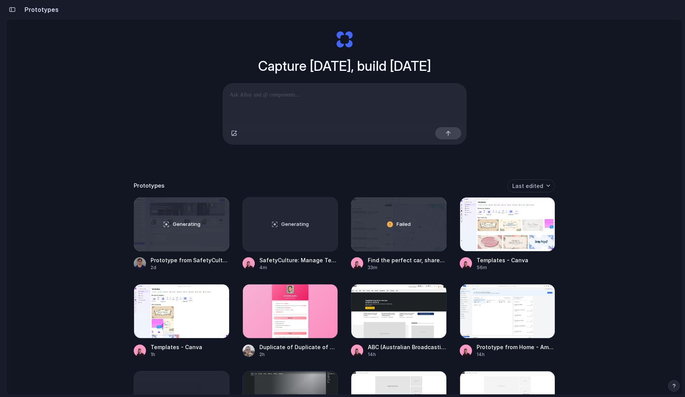
scroll to position [0, 0]
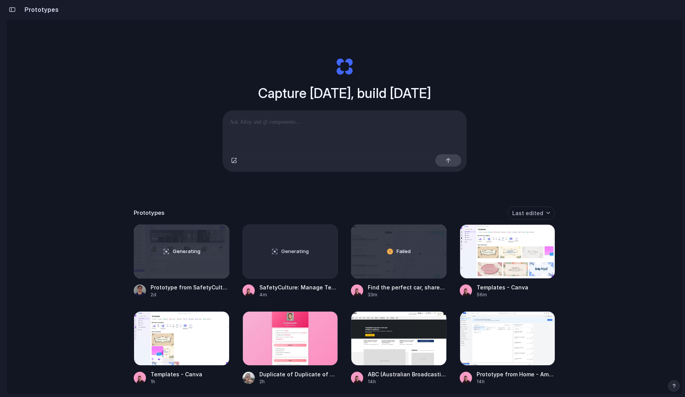
click at [76, 58] on div "Capture today, build tomorrow Clone web app Clone screenshot Start from existin…" at bounding box center [345, 228] width 676 height 416
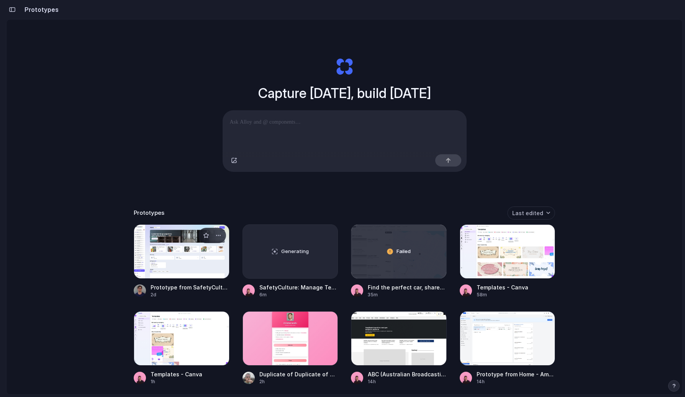
click at [146, 247] on div at bounding box center [182, 252] width 96 height 54
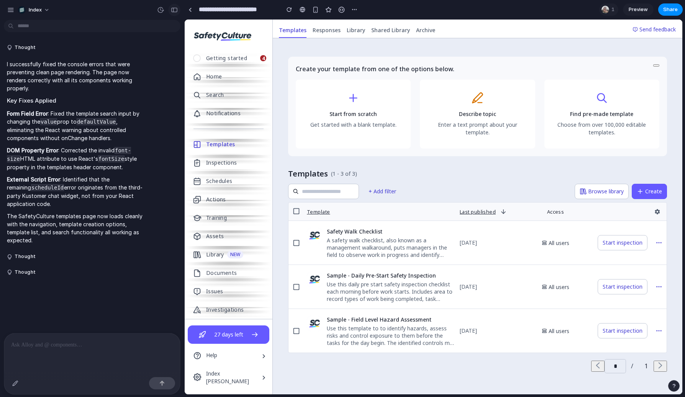
click at [172, 13] on button "button" at bounding box center [174, 10] width 12 height 12
click at [349, 34] on link "Library" at bounding box center [356, 30] width 25 height 15
click at [283, 35] on link "Templates" at bounding box center [293, 30] width 34 height 15
click at [184, 13] on div at bounding box center [189, 9] width 11 height 11
click at [186, 10] on link at bounding box center [189, 9] width 11 height 11
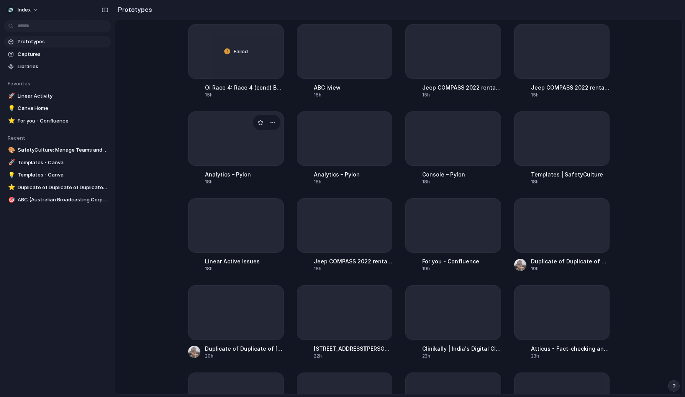
scroll to position [354, 0]
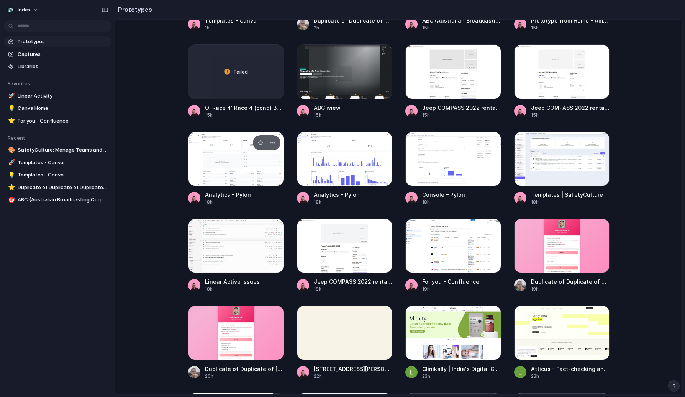
click at [226, 151] on div at bounding box center [236, 159] width 96 height 54
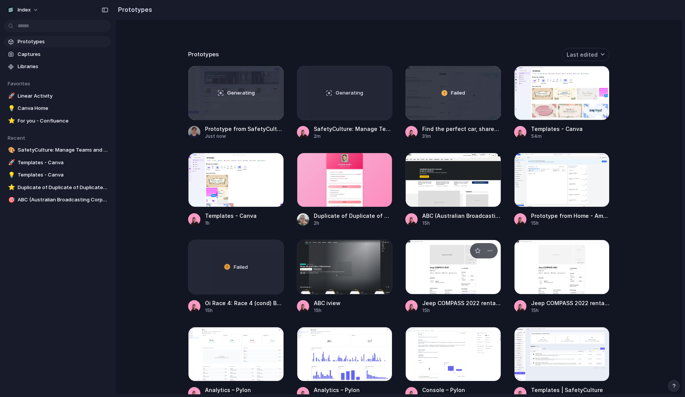
scroll to position [153, 0]
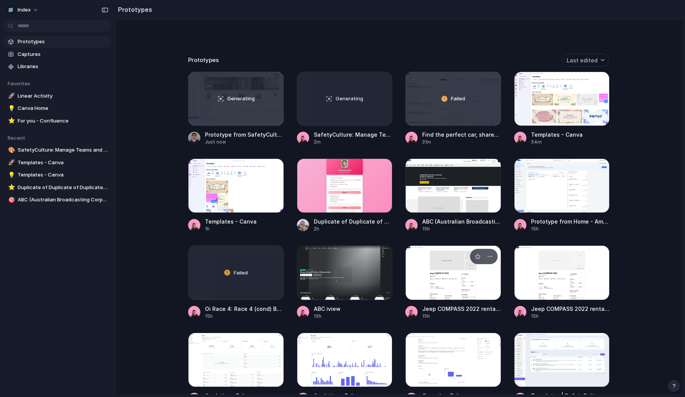
click at [421, 285] on div at bounding box center [453, 273] width 96 height 54
click at [537, 284] on div at bounding box center [562, 273] width 96 height 54
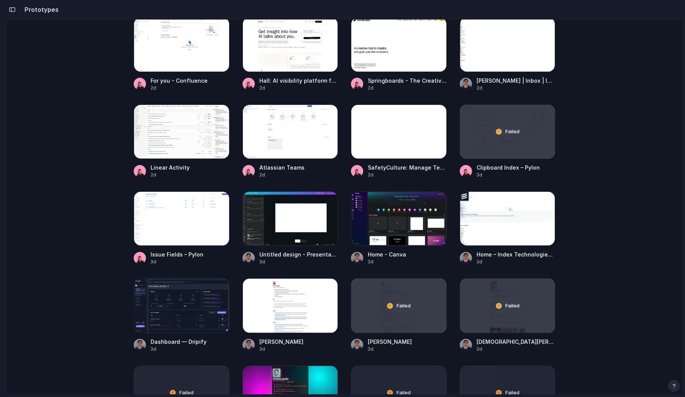
scroll to position [1914, 0]
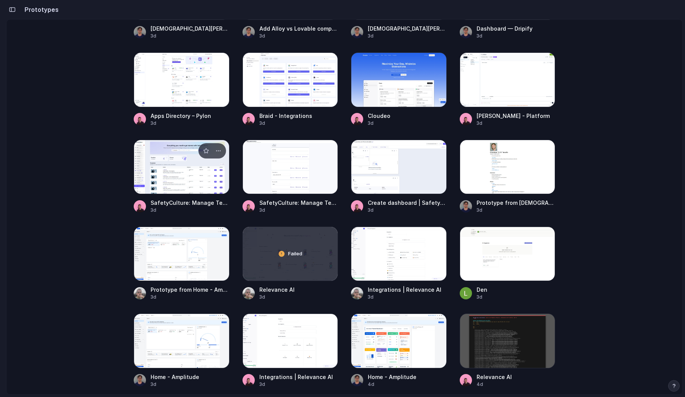
click at [178, 194] on div at bounding box center [182, 167] width 96 height 54
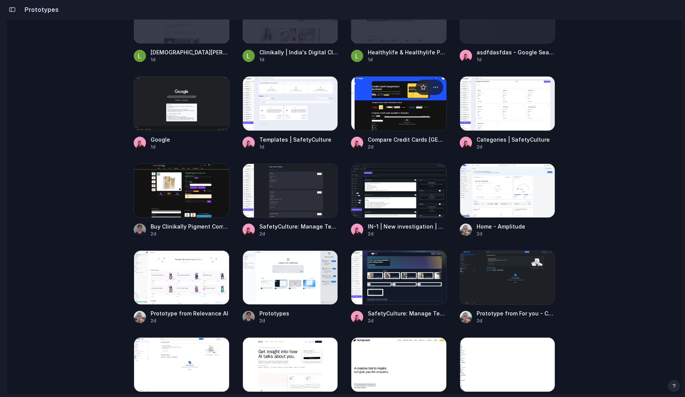
scroll to position [1098, 0]
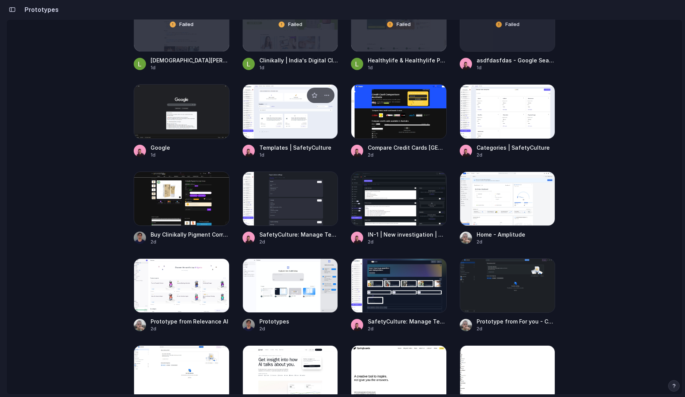
click at [294, 133] on div at bounding box center [291, 111] width 96 height 54
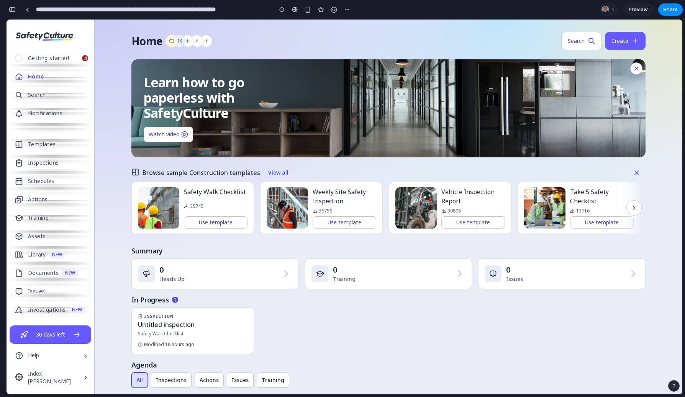
scroll to position [130, 0]
click at [13, 7] on div "button" at bounding box center [12, 9] width 7 height 5
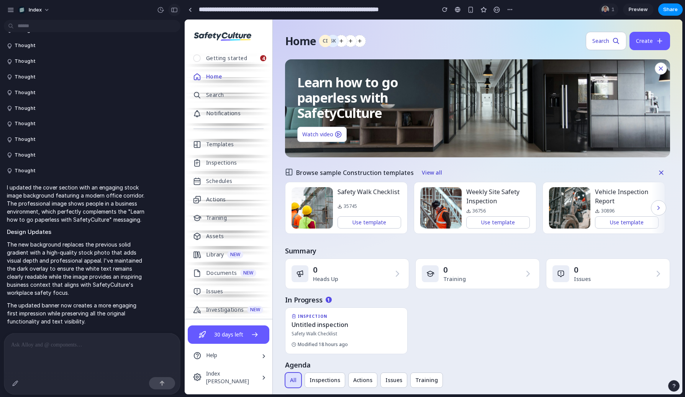
click at [169, 7] on button "button" at bounding box center [174, 10] width 12 height 12
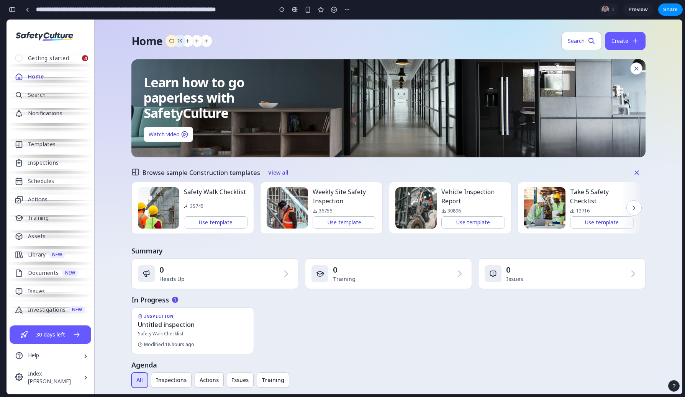
scroll to position [130, 0]
click at [169, 7] on input "**********" at bounding box center [152, 10] width 236 height 14
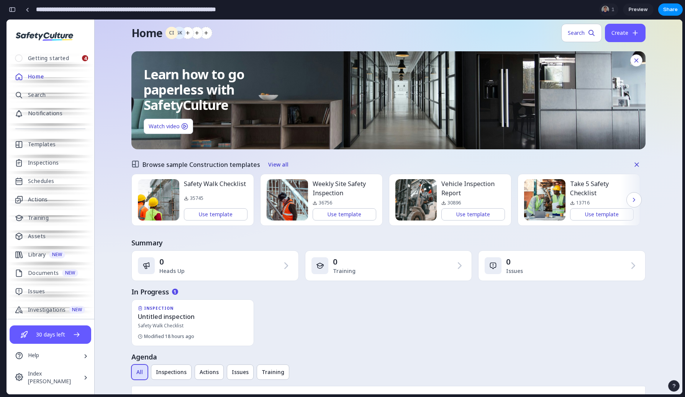
scroll to position [0, 0]
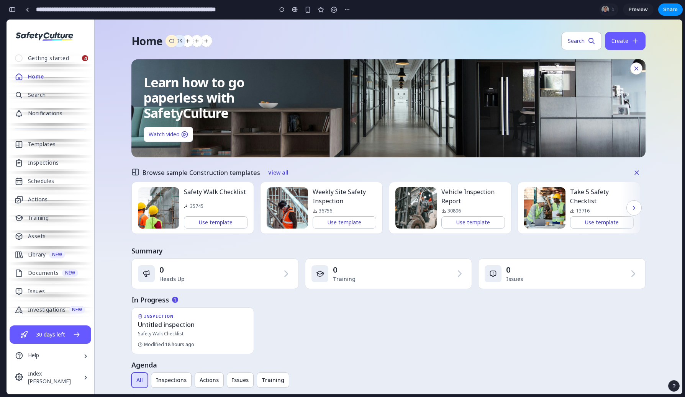
click at [143, 37] on span "Home" at bounding box center [146, 41] width 31 height 14
click at [299, 12] on link at bounding box center [294, 9] width 11 height 11
click at [11, 8] on div "button" at bounding box center [12, 9] width 7 height 5
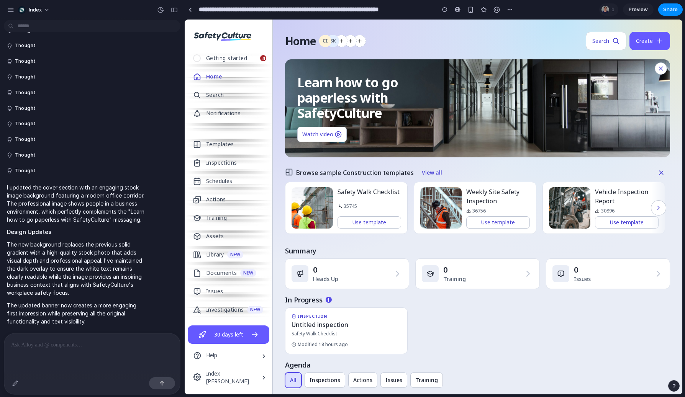
scroll to position [114, 0]
click at [79, 343] on p at bounding box center [92, 345] width 162 height 9
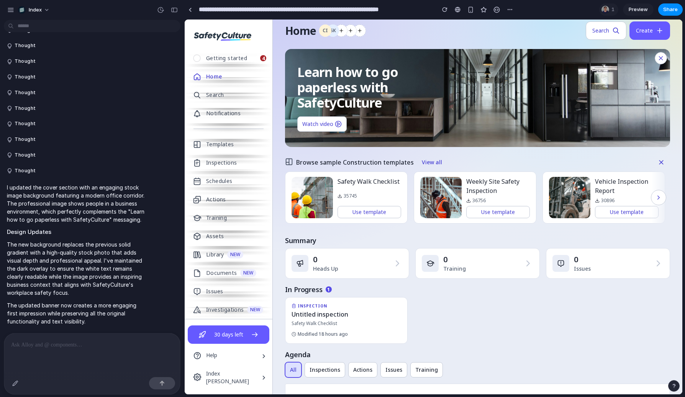
scroll to position [0, 0]
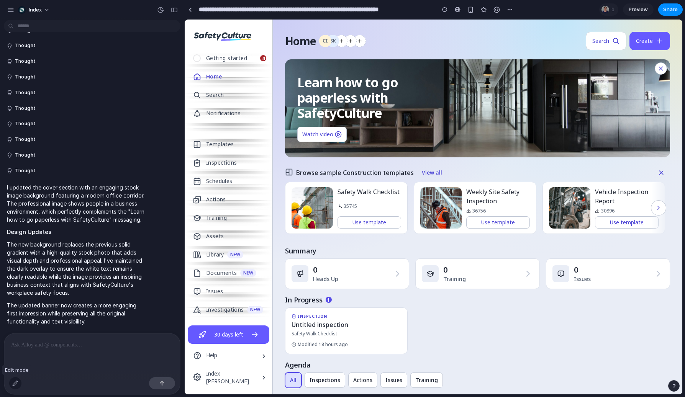
click at [15, 384] on div "button" at bounding box center [15, 383] width 6 height 6
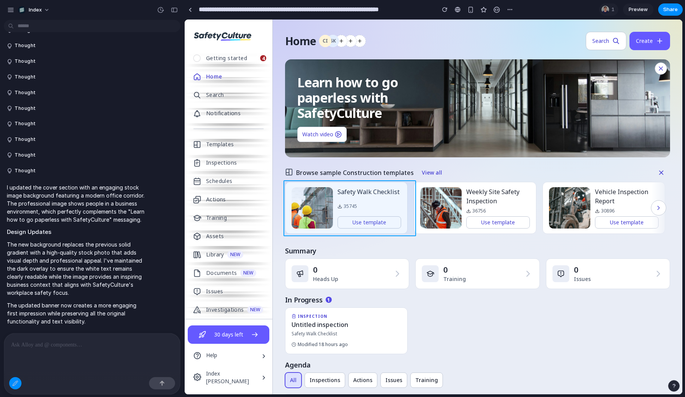
click at [413, 208] on div at bounding box center [433, 207] width 497 height 375
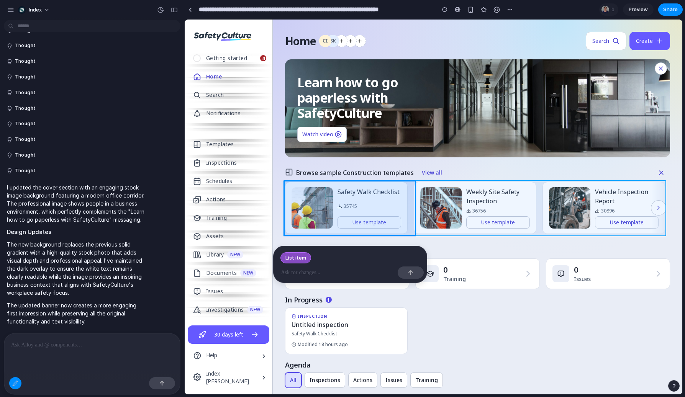
click at [413, 208] on div at bounding box center [433, 207] width 497 height 375
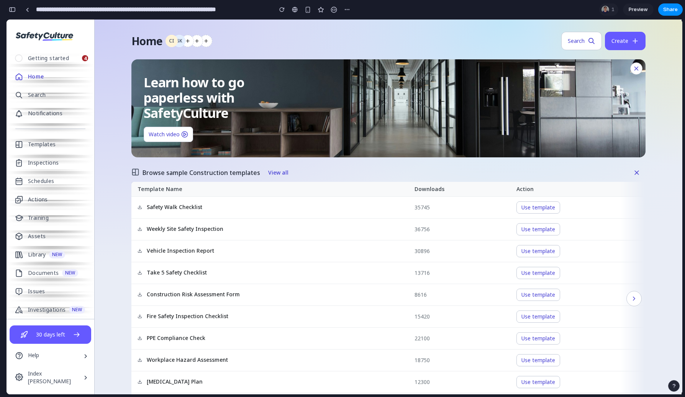
click at [15, 6] on button "button" at bounding box center [12, 9] width 12 height 12
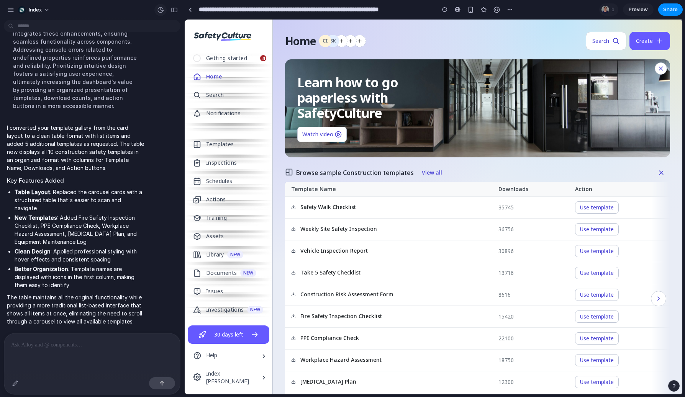
click at [162, 11] on div "button" at bounding box center [160, 10] width 7 height 7
click at [294, 54] on div "v3 Current v2 [DATE] Restore" at bounding box center [342, 198] width 685 height 397
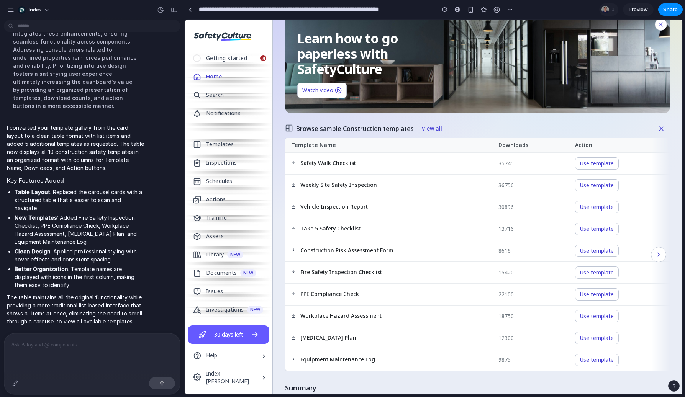
scroll to position [705, 0]
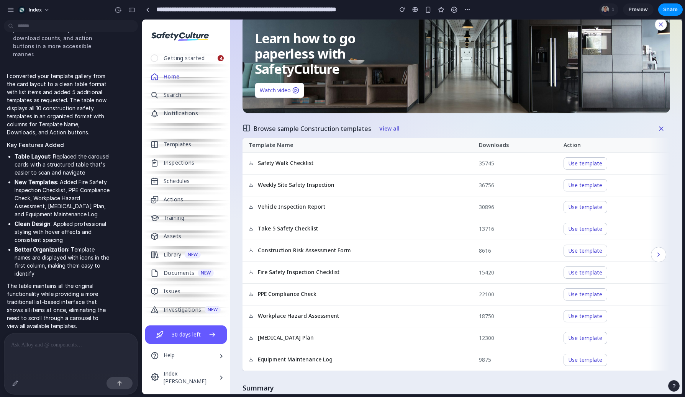
drag, startPoint x: 182, startPoint y: 35, endPoint x: 142, endPoint y: 36, distance: 39.9
click at [235, 95] on div "Home CI SK Search Create Learn how to go paperless with SafetyCulture Watch vid…" at bounding box center [456, 359] width 452 height 768
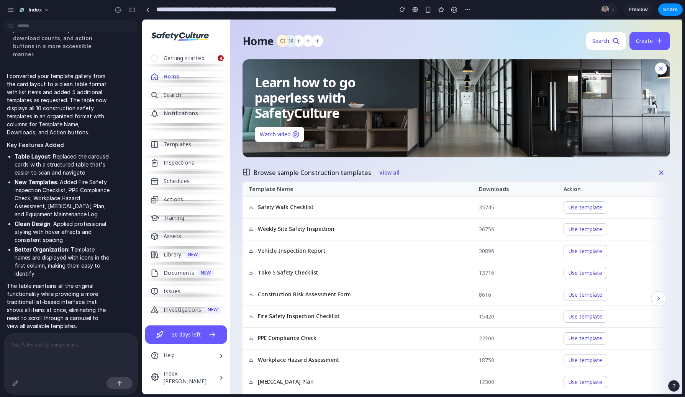
scroll to position [657, 0]
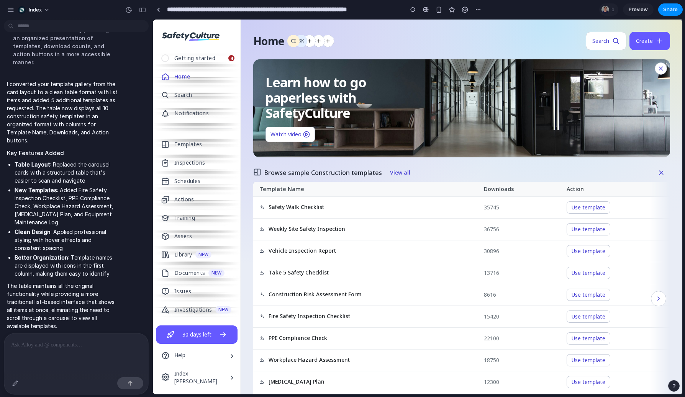
drag, startPoint x: 141, startPoint y: 161, endPoint x: 153, endPoint y: 161, distance: 12.3
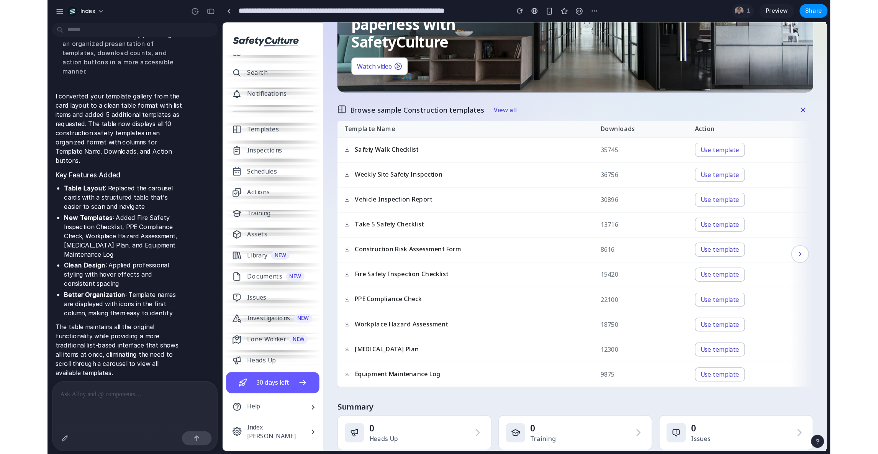
scroll to position [29, 0]
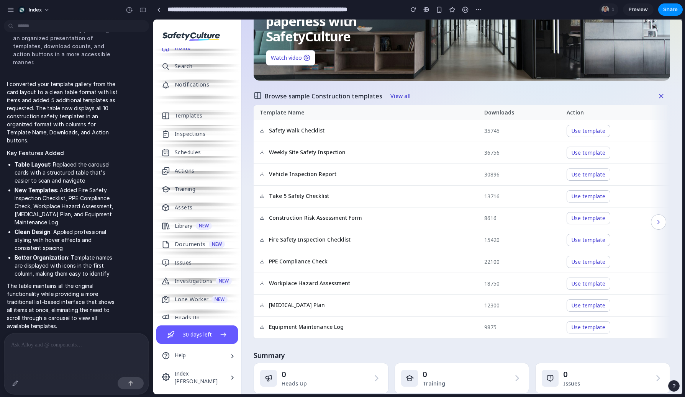
click at [249, 160] on div "Home CI SK Search Create Learn how to go paperless with SafetyCulture Watch vid…" at bounding box center [461, 327] width 441 height 768
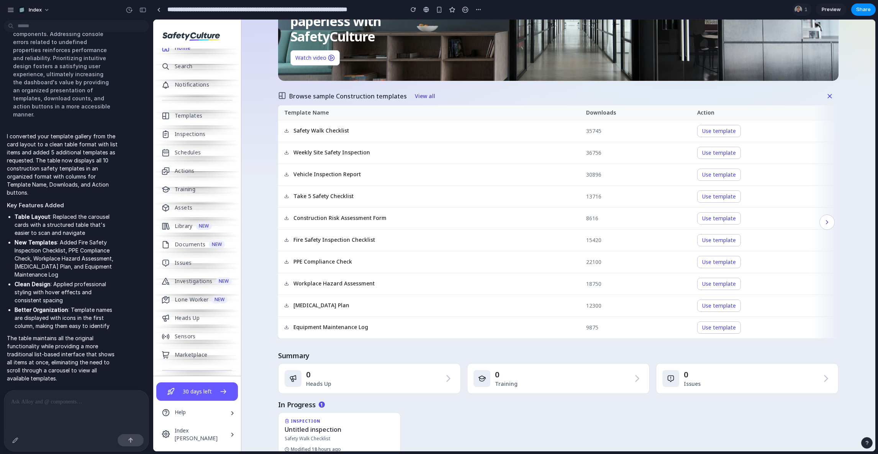
scroll to position [600, 0]
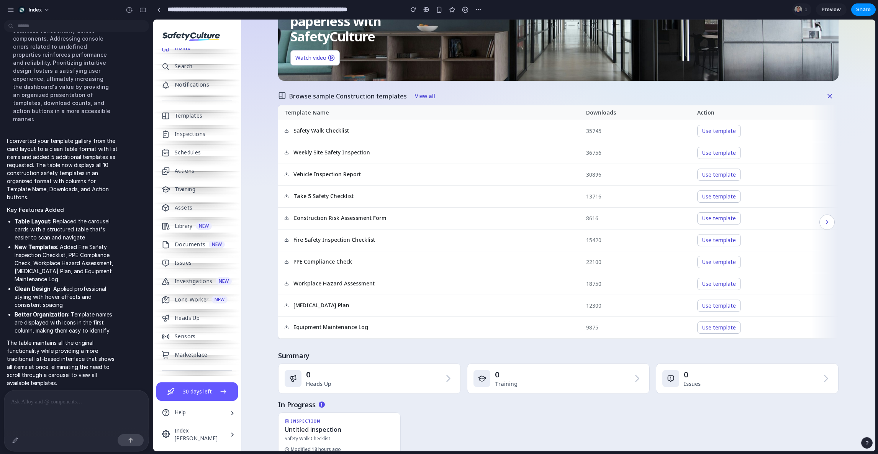
click at [259, 223] on div "Home CI SK Search Create Learn how to go paperless with SafetyCulture Watch vid…" at bounding box center [558, 327] width 634 height 768
drag, startPoint x: 259, startPoint y: 226, endPoint x: 259, endPoint y: 261, distance: 34.1
click at [259, 261] on div "Home CI SK Search Create Learn how to go paperless with SafetyCulture Watch vid…" at bounding box center [558, 327] width 634 height 768
drag, startPoint x: 257, startPoint y: 293, endPoint x: 257, endPoint y: 171, distance: 122.2
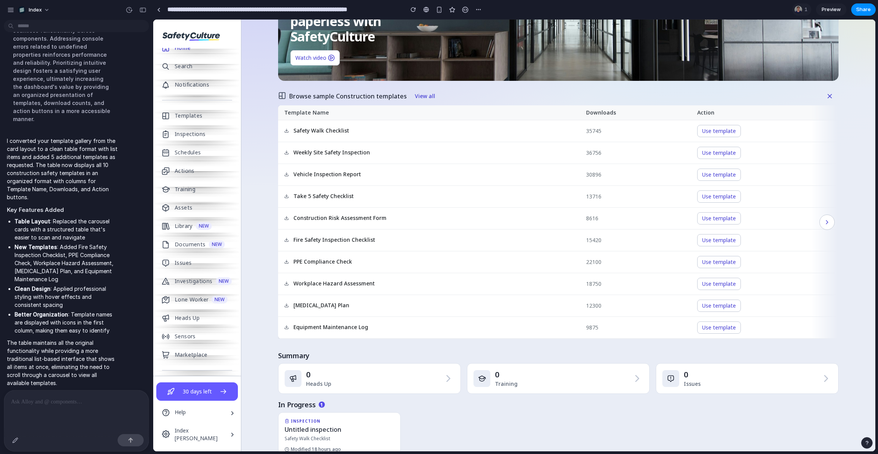
click at [257, 173] on div "Home CI SK Search Create Learn how to go paperless with SafetyCulture Watch vid…" at bounding box center [558, 327] width 634 height 768
click at [257, 171] on div "Home CI SK Search Create Learn how to go paperless with SafetyCulture Watch vid…" at bounding box center [558, 327] width 634 height 768
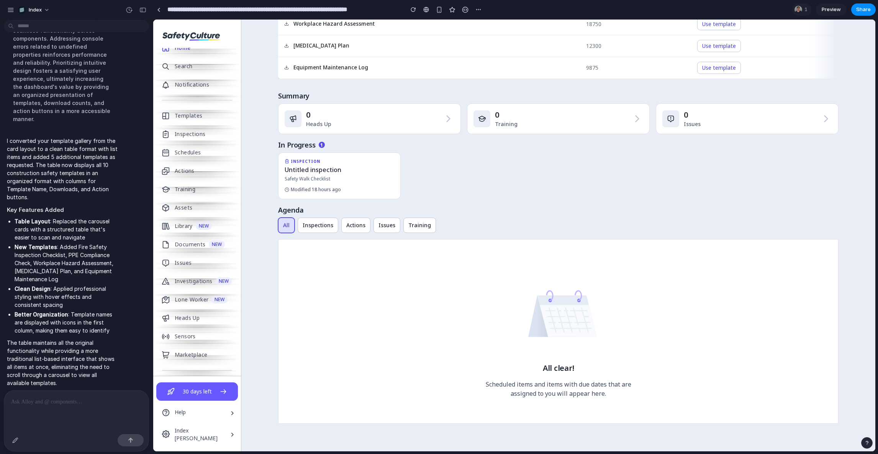
click at [257, 171] on div "Home CI SK Search Create Learn how to go paperless with SafetyCulture Watch vid…" at bounding box center [558, 67] width 634 height 768
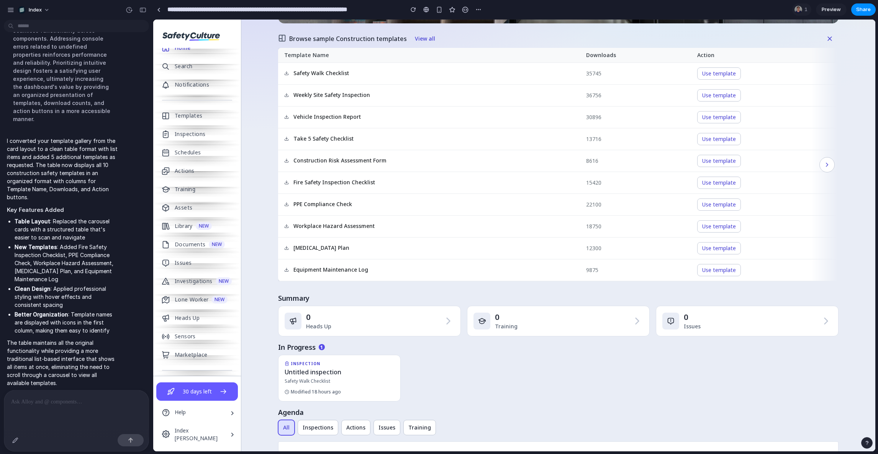
scroll to position [61, 0]
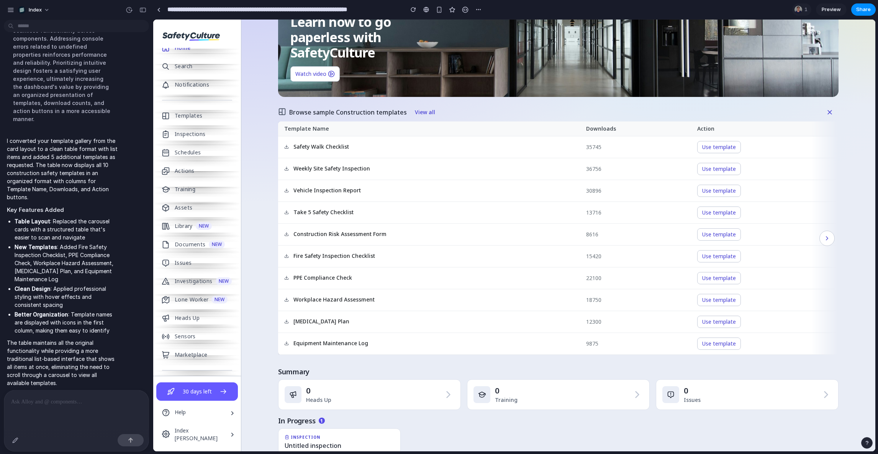
click at [257, 171] on div "Home CI SK Search Create Learn how to go paperless with SafetyCulture Watch vid…" at bounding box center [558, 343] width 634 height 768
click at [254, 179] on div "Home CI SK Search Create Learn how to go paperless with SafetyCulture Watch vid…" at bounding box center [558, 343] width 634 height 768
drag, startPoint x: 254, startPoint y: 161, endPoint x: 254, endPoint y: 224, distance: 62.8
click at [254, 224] on div "Home CI SK Search Create Learn how to go paperless with SafetyCulture Watch vid…" at bounding box center [558, 343] width 634 height 768
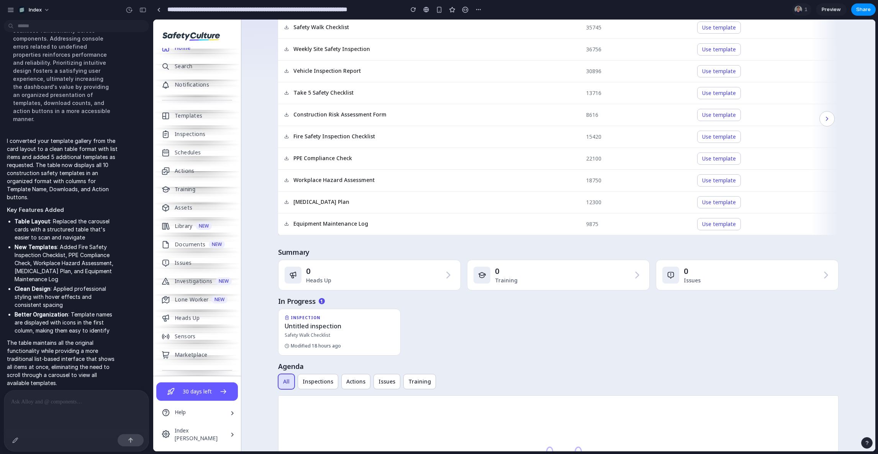
scroll to position [0, 0]
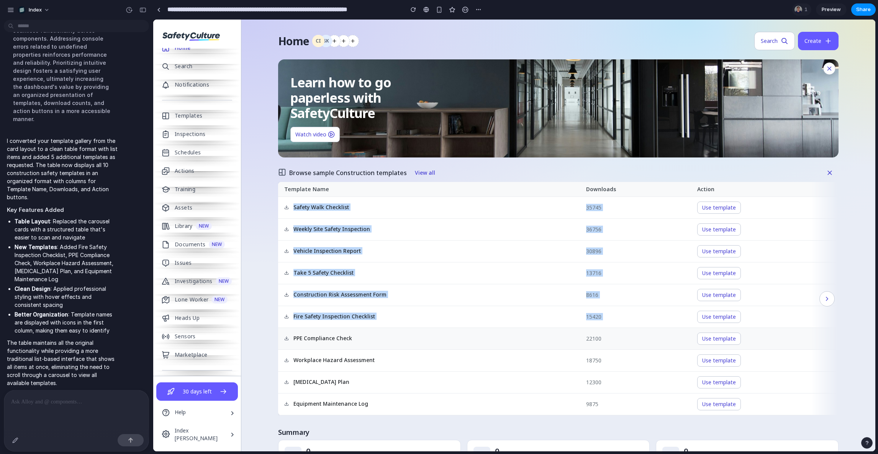
drag, startPoint x: 396, startPoint y: 201, endPoint x: 383, endPoint y: 331, distance: 130.1
click at [383, 331] on tbody "Safety Walk Checklist 35745 Use template Weekly Site Safety Inspection 36756 Us…" at bounding box center [558, 306] width 561 height 218
click at [383, 331] on td "PPE Compliance Check" at bounding box center [429, 339] width 302 height 22
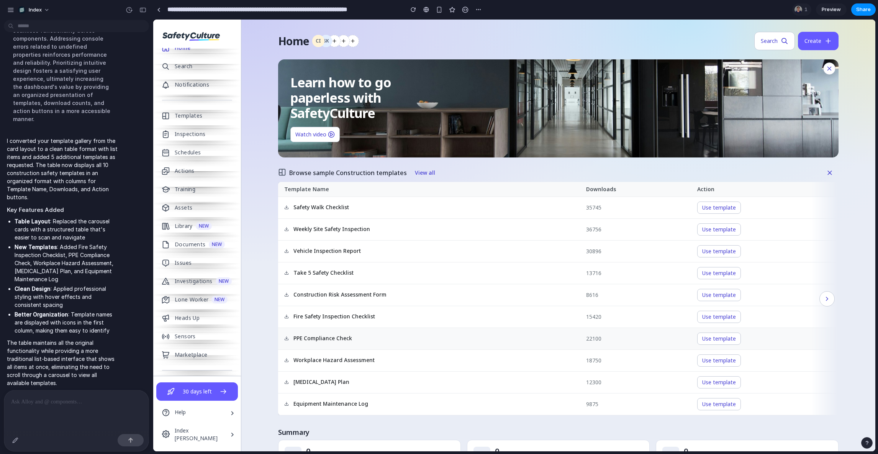
scroll to position [15, 0]
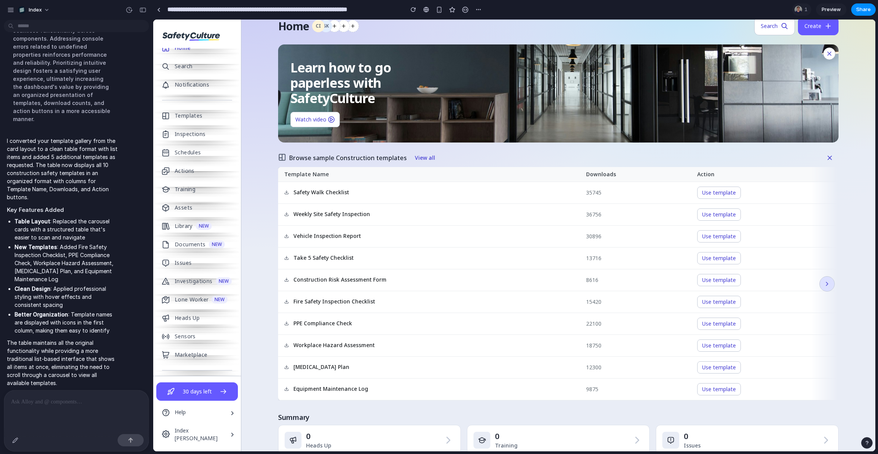
click at [685, 288] on button "button" at bounding box center [827, 283] width 15 height 15
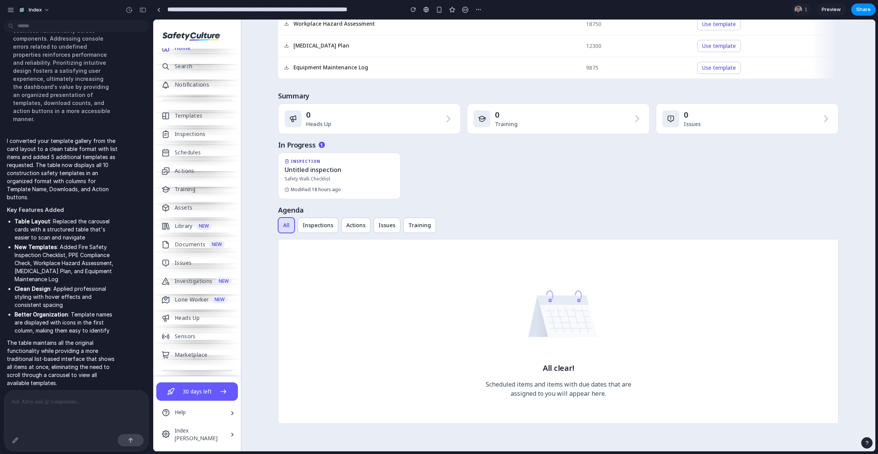
scroll to position [0, 0]
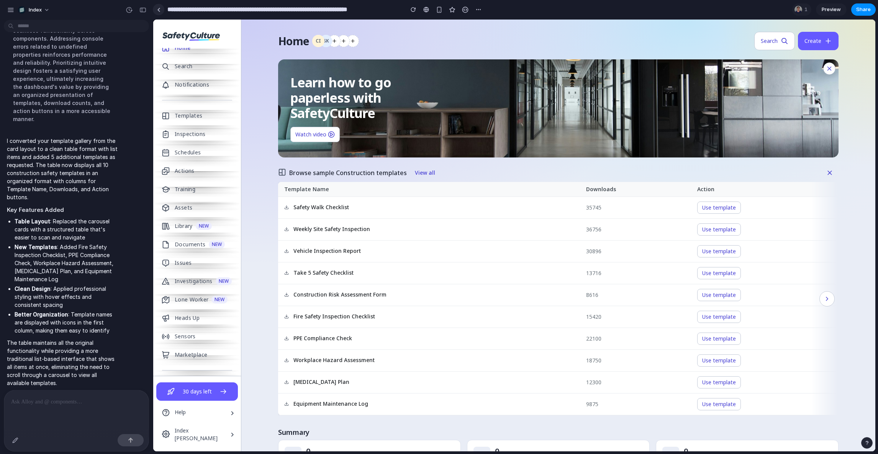
click at [156, 7] on link at bounding box center [158, 9] width 11 height 11
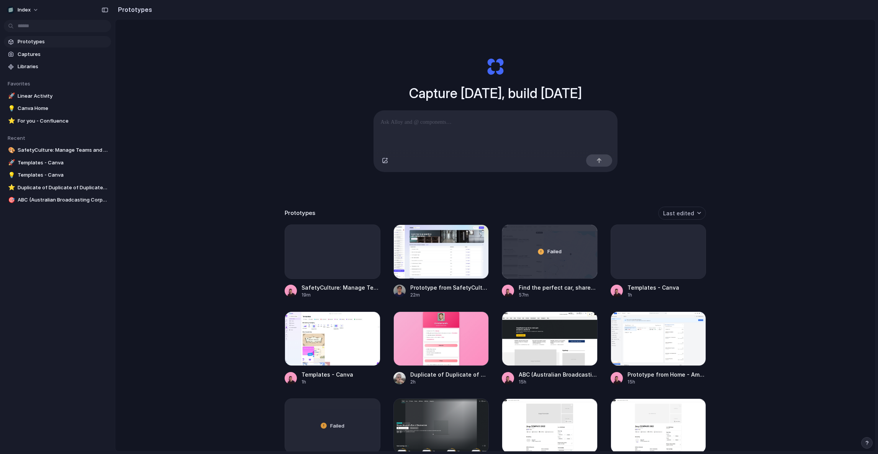
click at [236, 178] on div "Capture today, build tomorrow Clone web app Clone screenshot Start from existin…" at bounding box center [495, 256] width 760 height 472
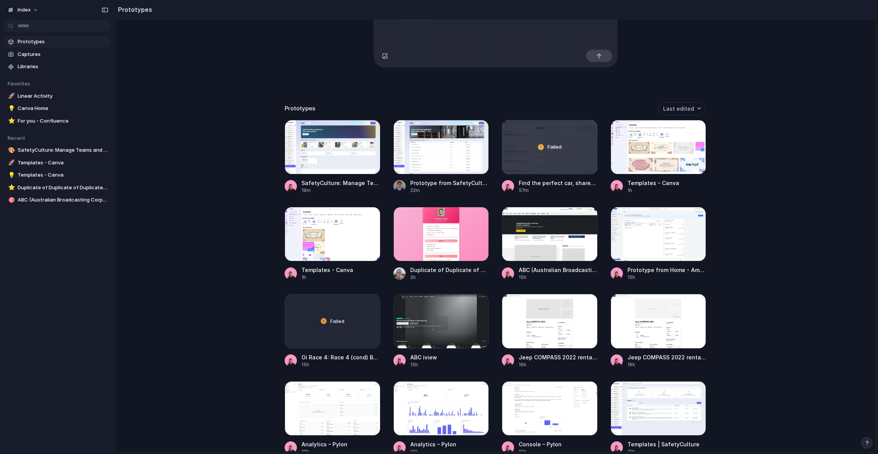
scroll to position [132, 0]
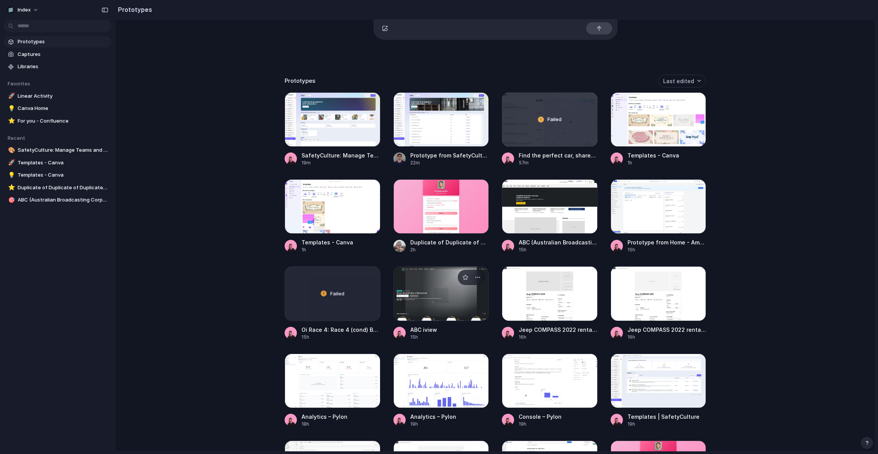
click at [438, 300] on div at bounding box center [442, 293] width 96 height 54
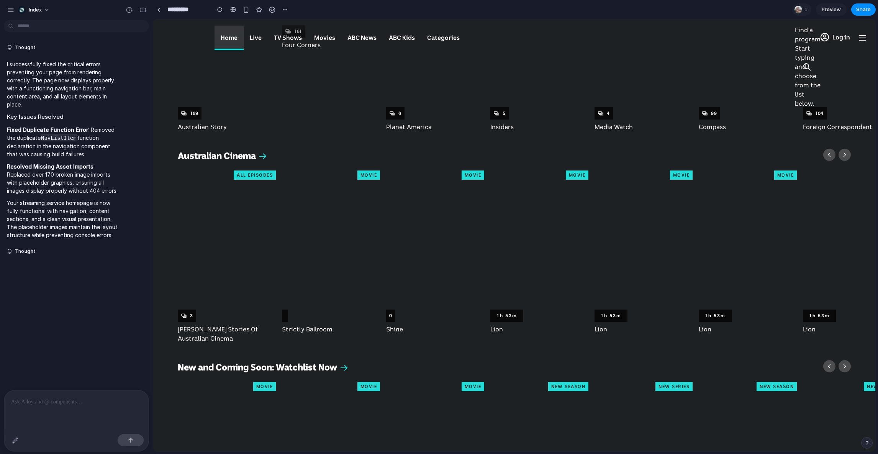
scroll to position [1996, 0]
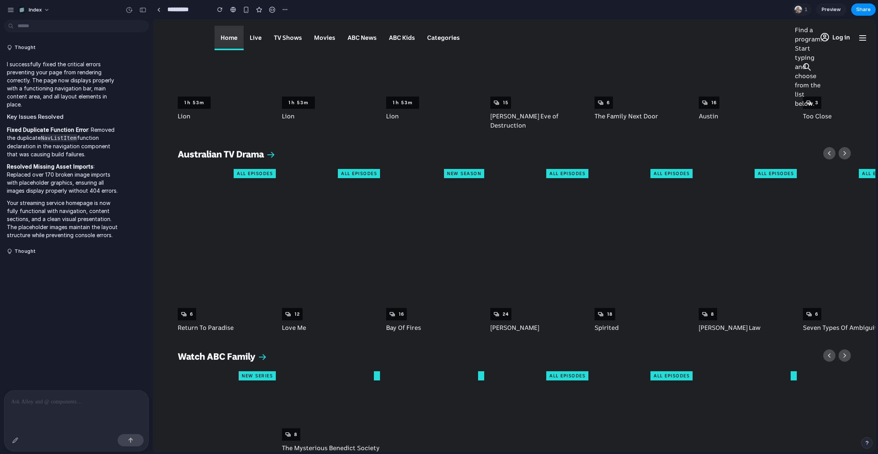
click at [9, 397] on div at bounding box center [76, 441] width 144 height 20
click at [17, 397] on div "button" at bounding box center [15, 440] width 6 height 6
click at [685, 101] on div at bounding box center [515, 235] width 722 height 431
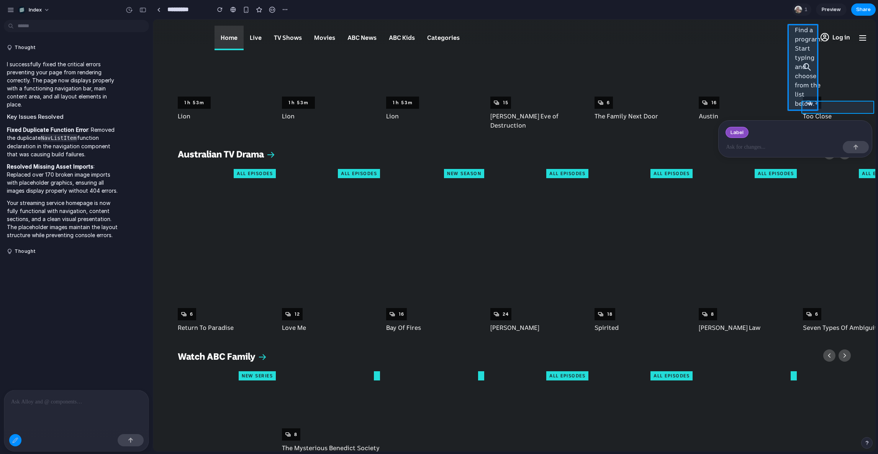
click at [685, 108] on div at bounding box center [515, 235] width 722 height 431
click at [685, 94] on div at bounding box center [515, 235] width 722 height 431
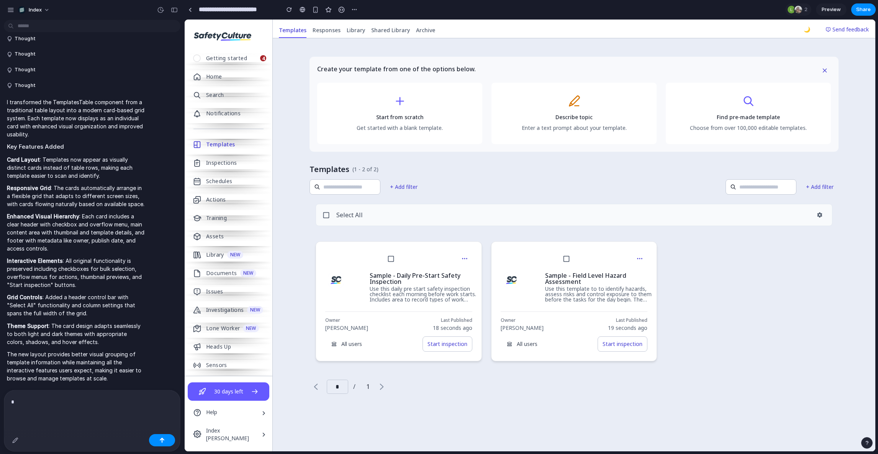
click at [654, 189] on div "+ Add filter + Add filter" at bounding box center [574, 186] width 529 height 15
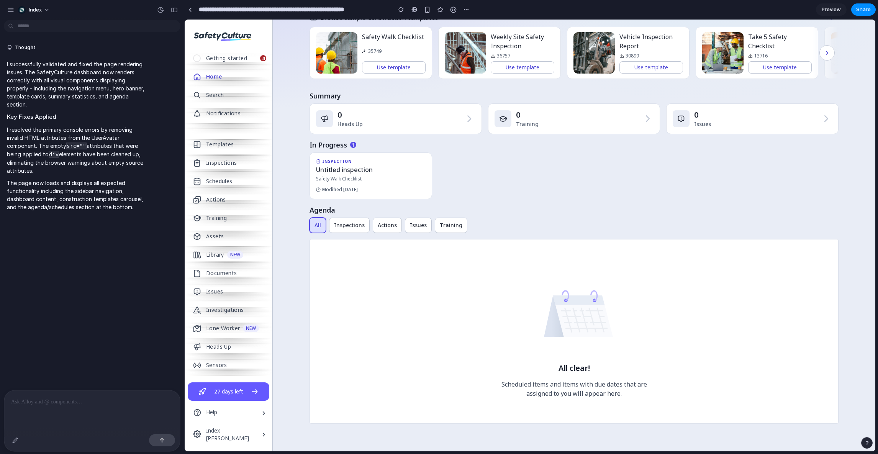
scroll to position [5, 0]
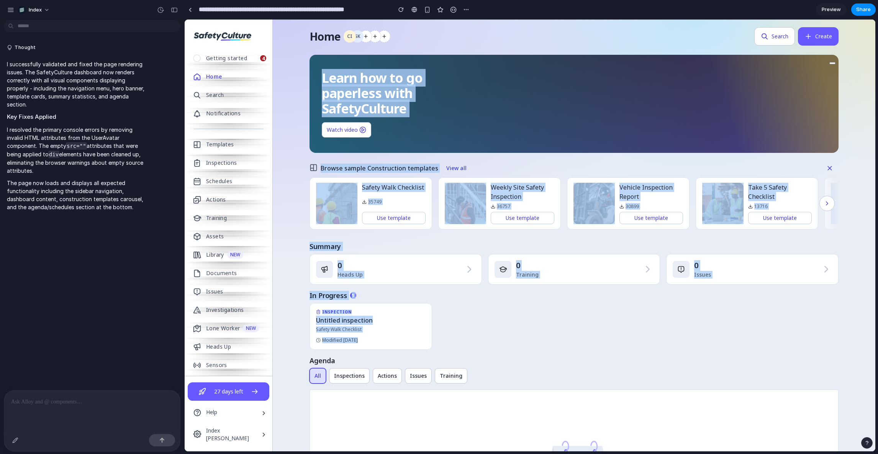
drag, startPoint x: 564, startPoint y: 345, endPoint x: 555, endPoint y: 10, distance: 335.0
click at [555, 20] on html "It may take a few moments to load. You can wait, refresh the page, or contact s…" at bounding box center [530, 236] width 691 height 432
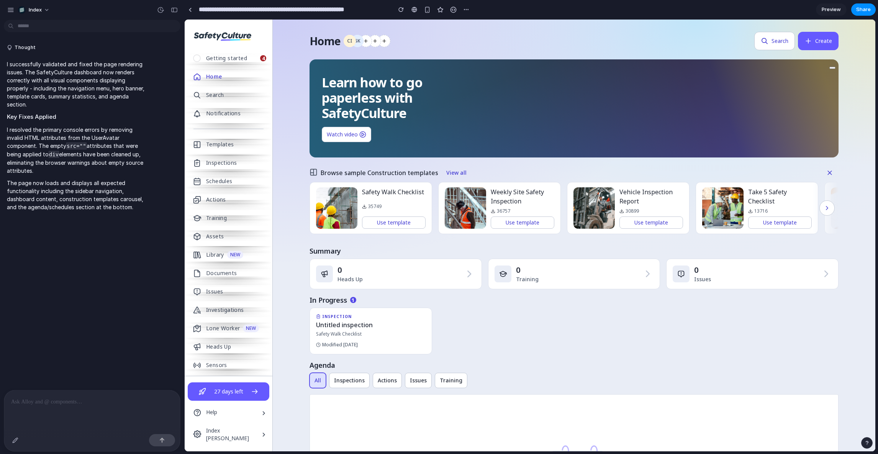
click at [561, 188] on li "Weekly Site Safety Inspection 36757 Use template" at bounding box center [502, 208] width 129 height 52
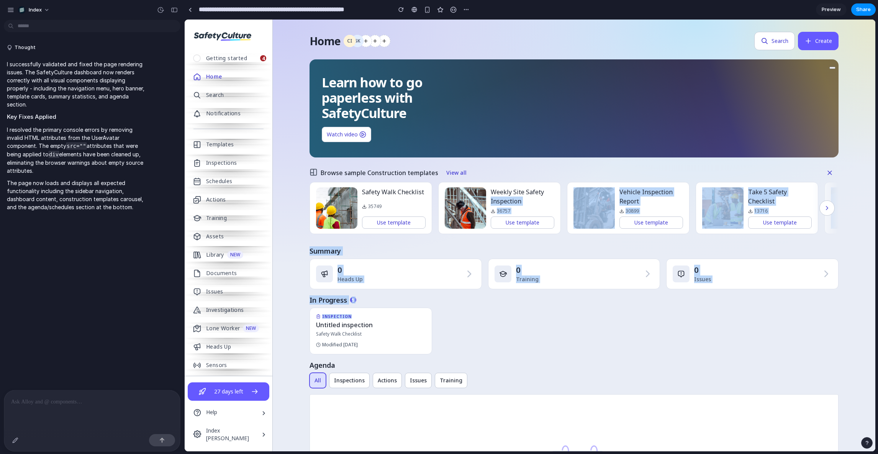
drag, startPoint x: 564, startPoint y: 189, endPoint x: 564, endPoint y: 315, distance: 126.1
click at [564, 315] on div "Home CI SK Search Create Learn how to go paperless with SafetyCulture Watch vid…" at bounding box center [574, 307] width 529 height 550
click at [564, 315] on div "INSPECTION Untitled inspection Safety Walk Checklist Modified 3 days ago" at bounding box center [574, 331] width 529 height 47
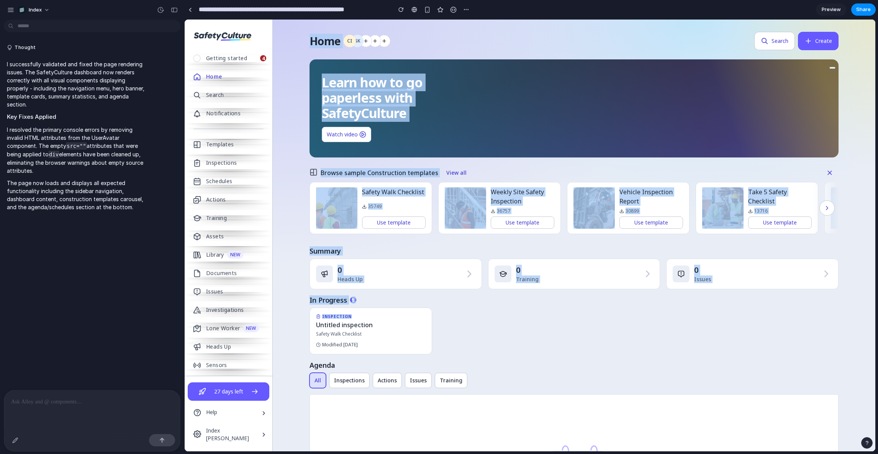
drag, startPoint x: 564, startPoint y: 315, endPoint x: 559, endPoint y: 14, distance: 301.2
click at [559, 20] on html "It may take a few moments to load. You can wait, refresh the page, or contact s…" at bounding box center [530, 236] width 691 height 432
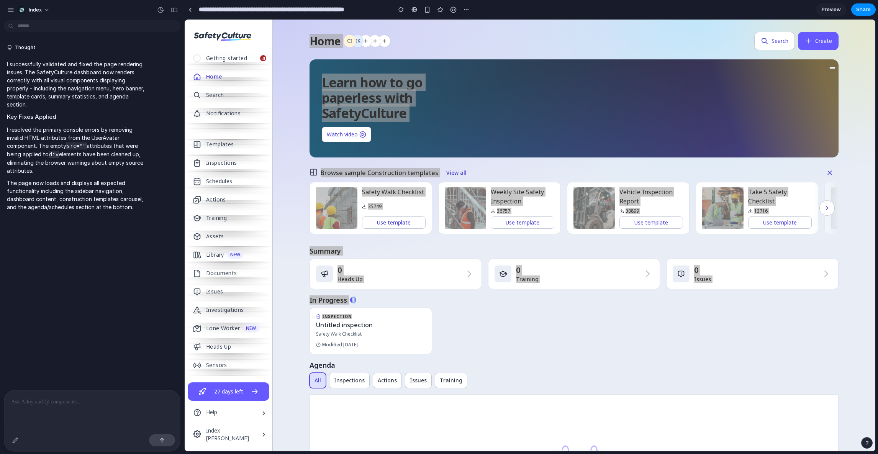
click at [559, 15] on section "**********" at bounding box center [530, 9] width 692 height 19
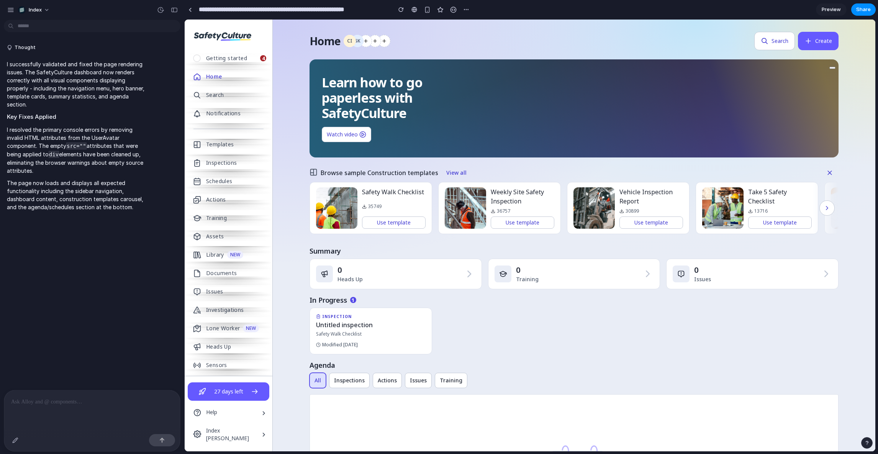
click at [559, 31] on div "Home CI SK Search Create Learn how to go paperless with SafetyCulture Watch vid…" at bounding box center [574, 313] width 603 height 587
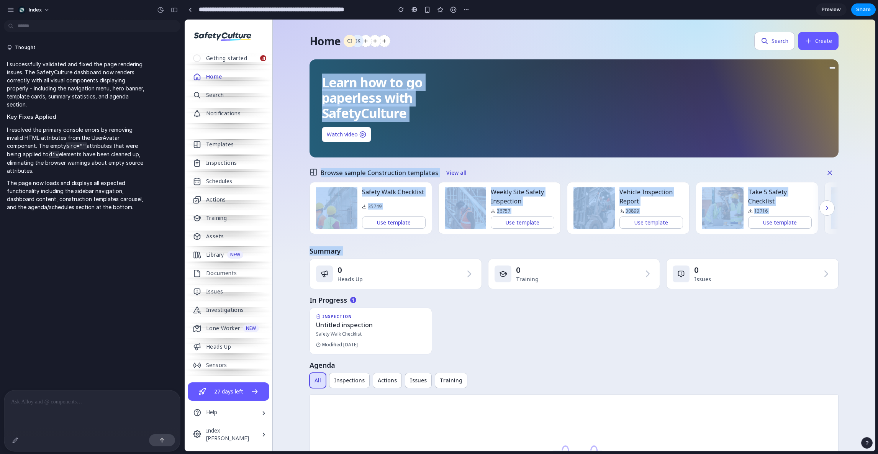
drag, startPoint x: 560, startPoint y: 32, endPoint x: 562, endPoint y: 249, distance: 216.9
click at [562, 249] on div "Home CI SK Search Create Learn how to go paperless with SafetyCulture Watch vid…" at bounding box center [574, 307] width 529 height 550
click at [562, 249] on div "Summary" at bounding box center [574, 250] width 529 height 9
drag, startPoint x: 562, startPoint y: 249, endPoint x: 562, endPoint y: -18, distance: 267.1
click at [562, 20] on html "It may take a few moments to load. You can wait, refresh the page, or contact s…" at bounding box center [530, 236] width 691 height 432
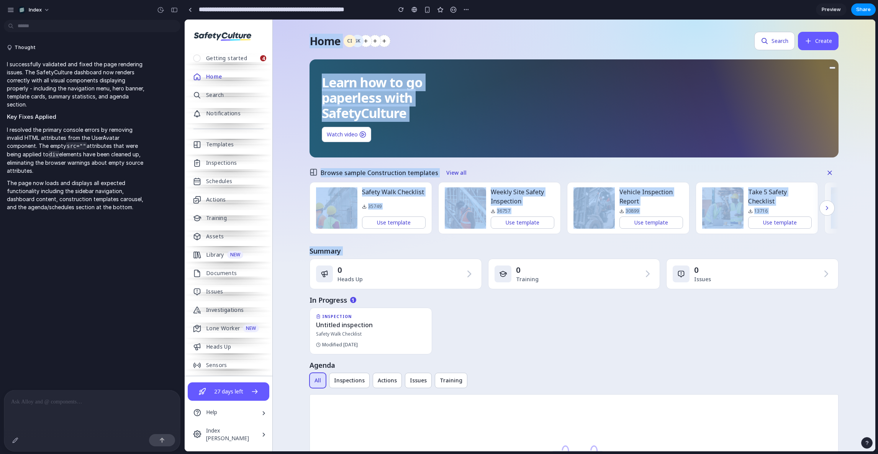
click at [566, 39] on div "CI SK" at bounding box center [548, 41] width 408 height 12
drag, startPoint x: 563, startPoint y: 34, endPoint x: 557, endPoint y: 335, distance: 301.6
click at [562, 308] on div "Home CI SK Search Create Learn how to go paperless with SafetyCulture Watch vid…" at bounding box center [574, 307] width 529 height 550
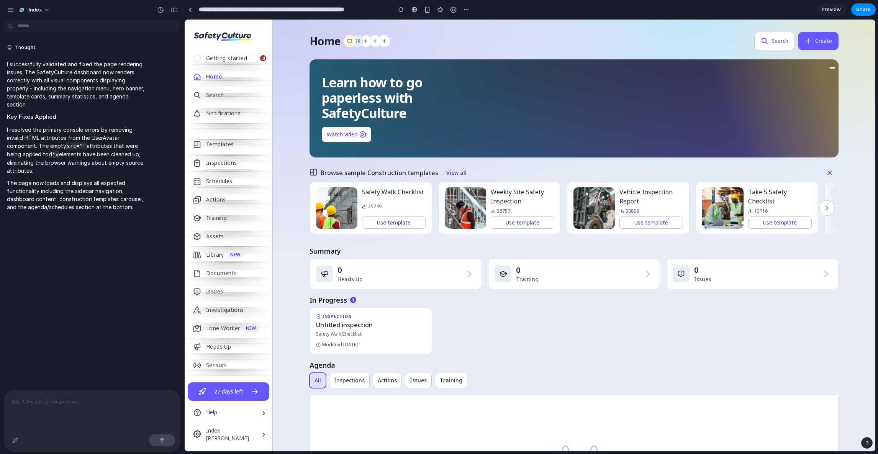
click at [557, 335] on div "INSPECTION Untitled inspection Safety Walk Checklist Modified 3 days ago" at bounding box center [574, 331] width 529 height 47
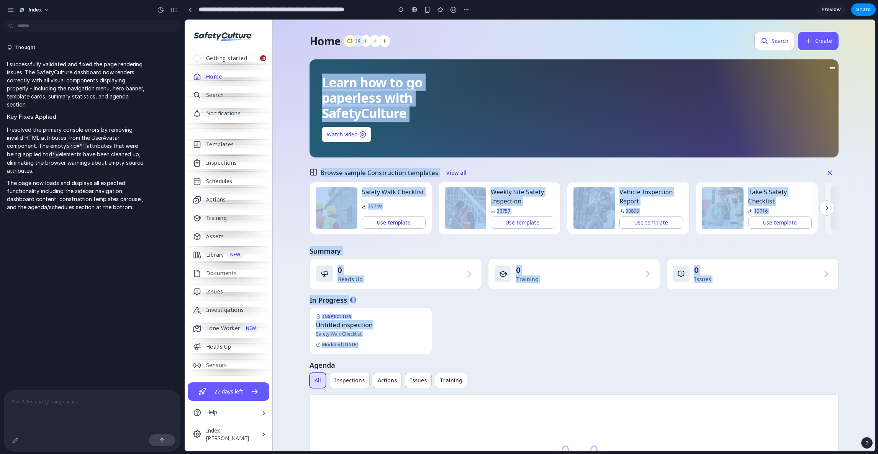
drag, startPoint x: 569, startPoint y: 309, endPoint x: 554, endPoint y: -2, distance: 311.1
click at [554, 20] on html "It may take a few moments to load. You can wait, refresh the page, or contact s…" at bounding box center [530, 236] width 691 height 432
click at [562, 81] on div "Learn how to go paperless with SafetyCulture Watch video" at bounding box center [574, 108] width 529 height 98
drag, startPoint x: 561, startPoint y: 43, endPoint x: 561, endPoint y: 348, distance: 304.2
click at [561, 347] on div "Home CI SK Search Create Learn how to go paperless with SafetyCulture Watch vid…" at bounding box center [574, 307] width 529 height 550
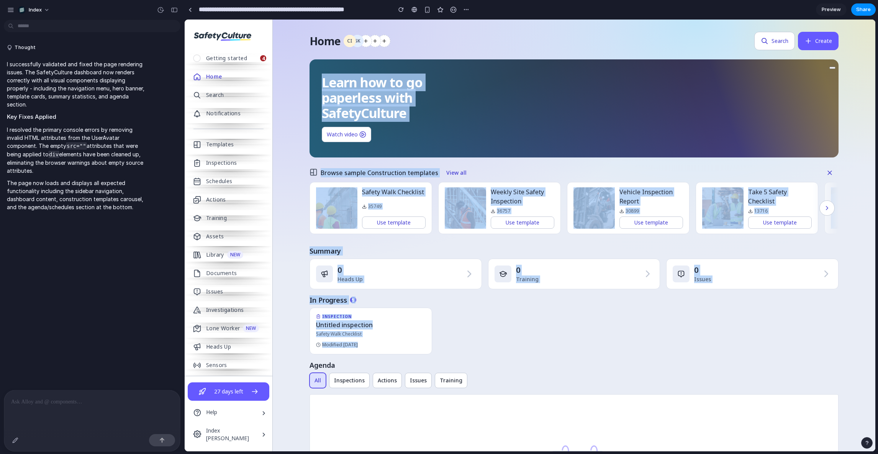
click at [561, 348] on div "INSPECTION Untitled inspection Safety Walk Checklist Modified 3 days ago" at bounding box center [574, 331] width 529 height 47
drag, startPoint x: 557, startPoint y: 241, endPoint x: 549, endPoint y: 18, distance: 222.7
click at [549, 20] on html "It may take a few moments to load. You can wait, refresh the page, or contact s…" at bounding box center [530, 236] width 691 height 432
click at [565, 345] on div "INSPECTION Untitled inspection Safety Walk Checklist Modified 3 days ago" at bounding box center [574, 331] width 529 height 47
drag, startPoint x: 572, startPoint y: 433, endPoint x: 563, endPoint y: 6, distance: 426.6
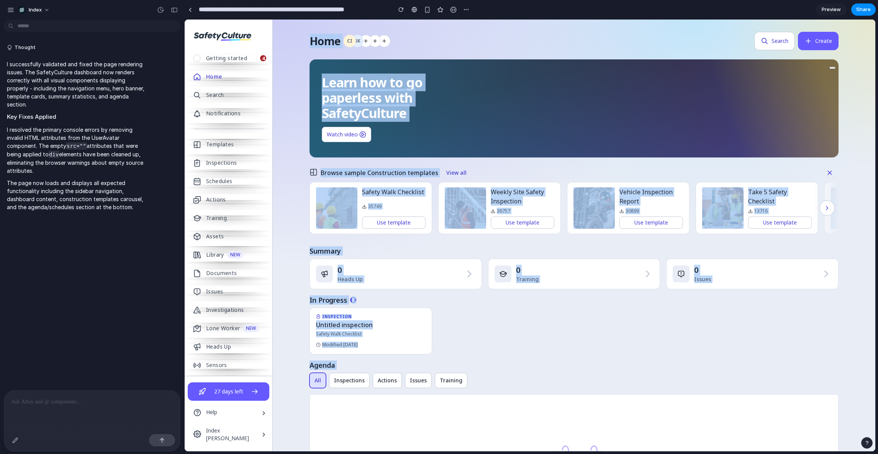
click at [563, 20] on html "It may take a few moments to load. You can wait, refresh the page, or contact s…" at bounding box center [530, 236] width 691 height 432
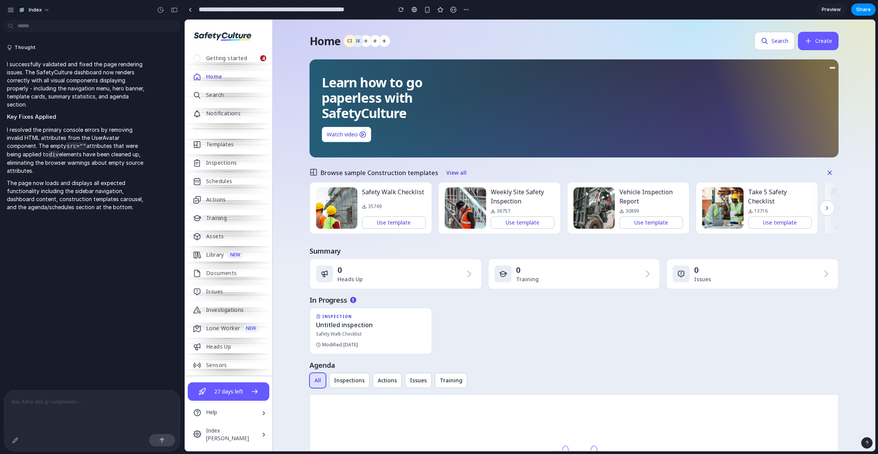
click at [566, 34] on div "Home CI SK Search Create" at bounding box center [574, 41] width 529 height 18
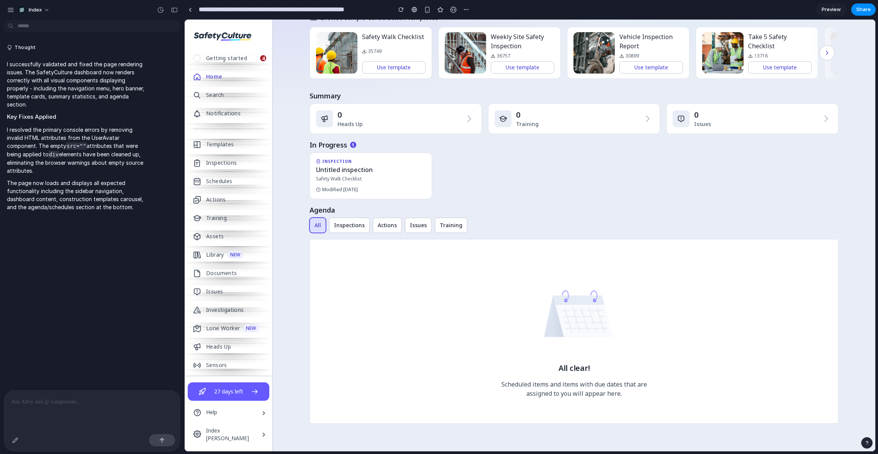
drag, startPoint x: 562, startPoint y: 20, endPoint x: 605, endPoint y: 484, distance: 466.0
click at [605, 397] on html "It may take a few moments to load. You can wait, refresh the page, or contact s…" at bounding box center [530, 236] width 691 height 432
click at [602, 361] on div "All clear! Scheduled items and items with due dates that are assigned to you wi…" at bounding box center [574, 331] width 184 height 184
drag, startPoint x: 595, startPoint y: 421, endPoint x: 551, endPoint y: 192, distance: 233.9
click at [555, 199] on div "Home CI SK Search Create Learn how to go paperless with SafetyCulture Watch vid…" at bounding box center [574, 152] width 529 height 550
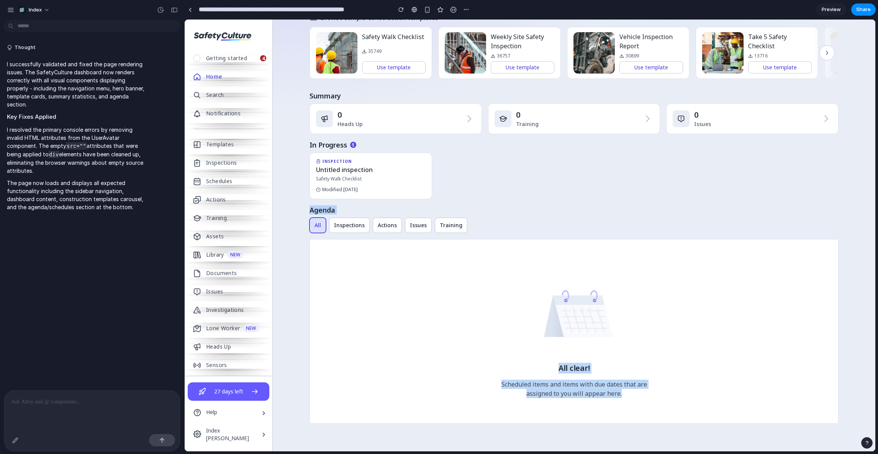
click at [551, 192] on div "INSPECTION Untitled inspection Safety Walk Checklist Modified 3 days ago" at bounding box center [574, 175] width 529 height 47
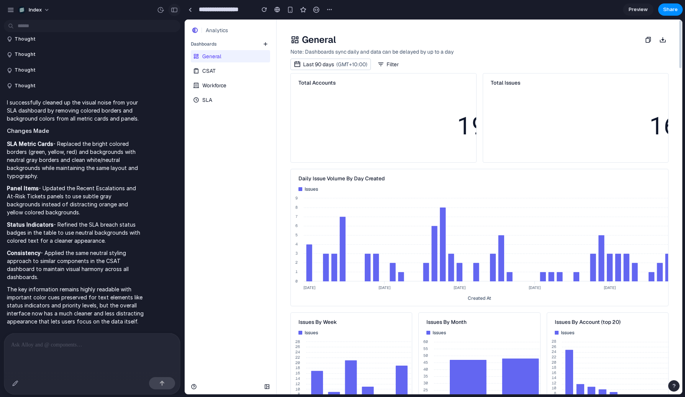
click at [174, 14] on button "button" at bounding box center [174, 10] width 12 height 12
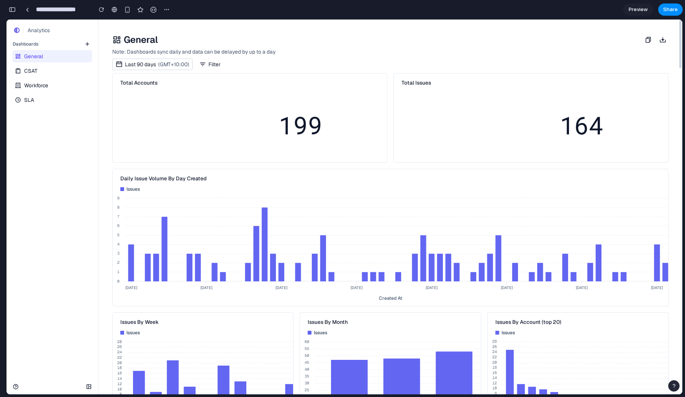
click at [108, 155] on div at bounding box center [109, 121] width 6 height 96
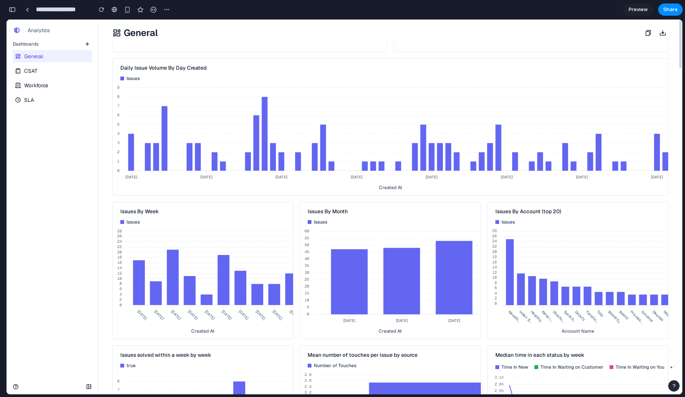
scroll to position [0, 0]
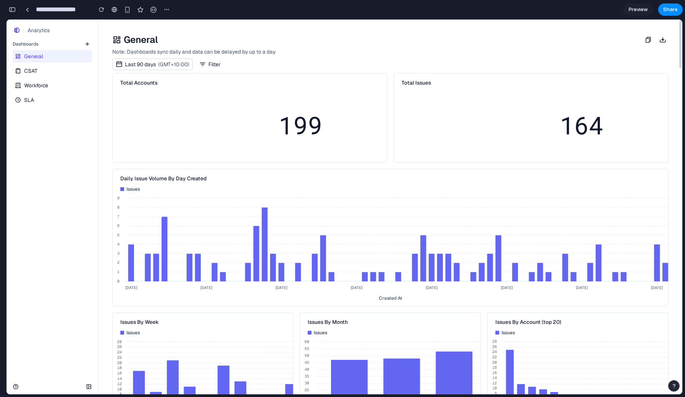
click at [12, 10] on div "button" at bounding box center [12, 9] width 7 height 5
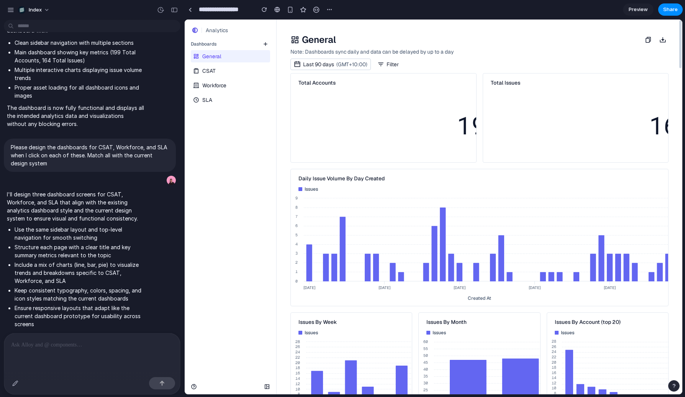
scroll to position [143, 0]
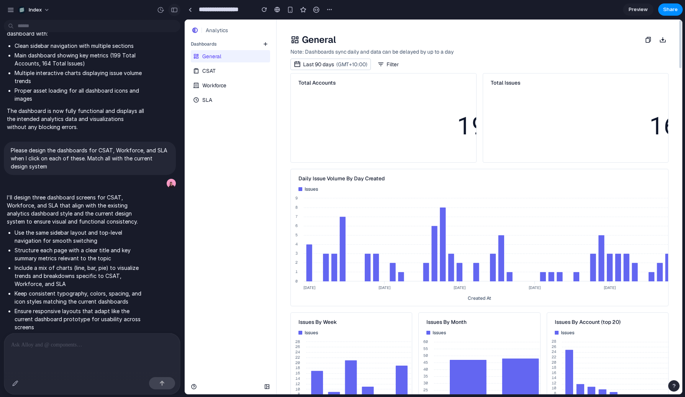
click at [176, 13] on button "button" at bounding box center [174, 10] width 12 height 12
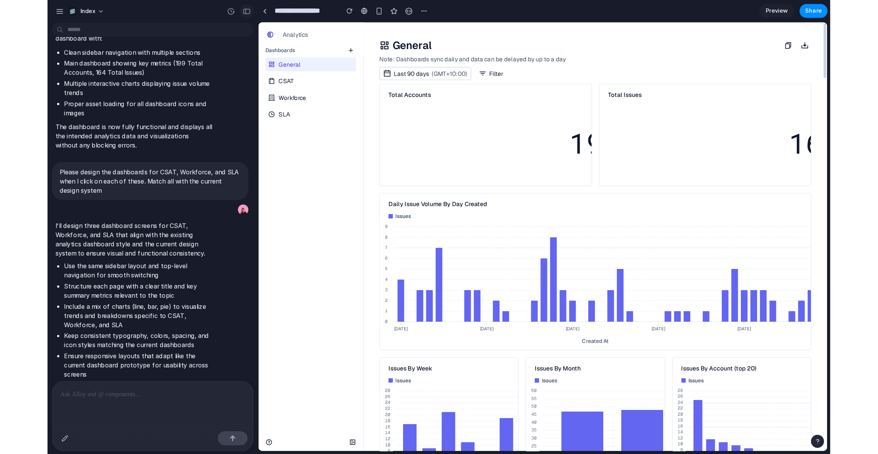
scroll to position [199, 0]
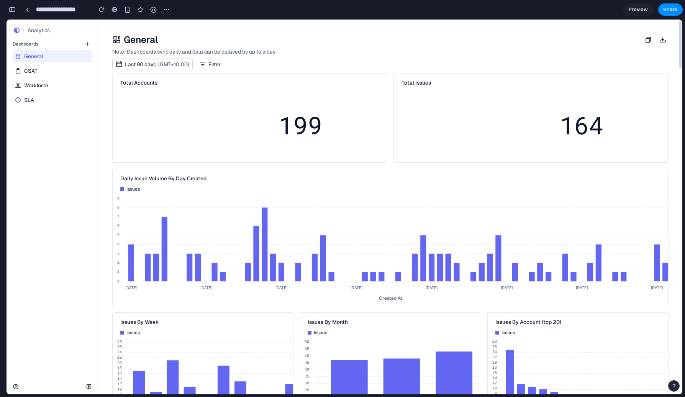
click at [64, 67] on link "CSAT" at bounding box center [52, 71] width 78 height 12
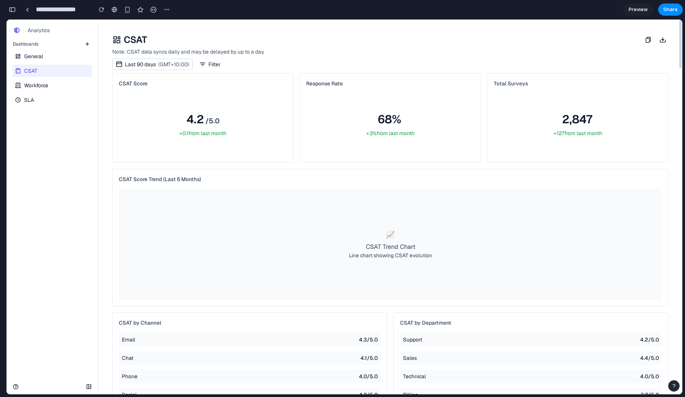
click at [52, 84] on link "Workforce" at bounding box center [52, 85] width 78 height 12
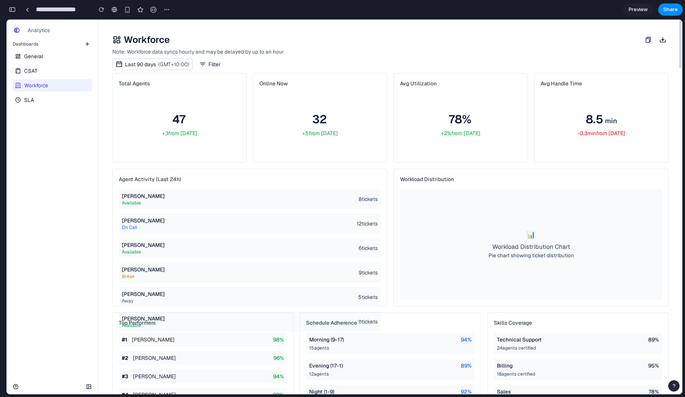
click at [45, 94] on link "SLA" at bounding box center [52, 100] width 78 height 12
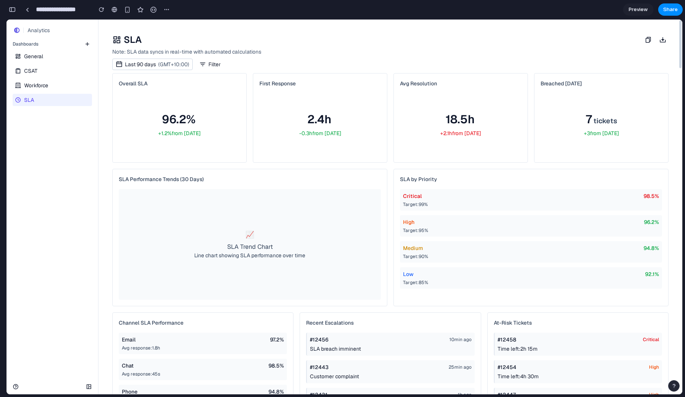
click at [61, 62] on link "General" at bounding box center [52, 56] width 78 height 12
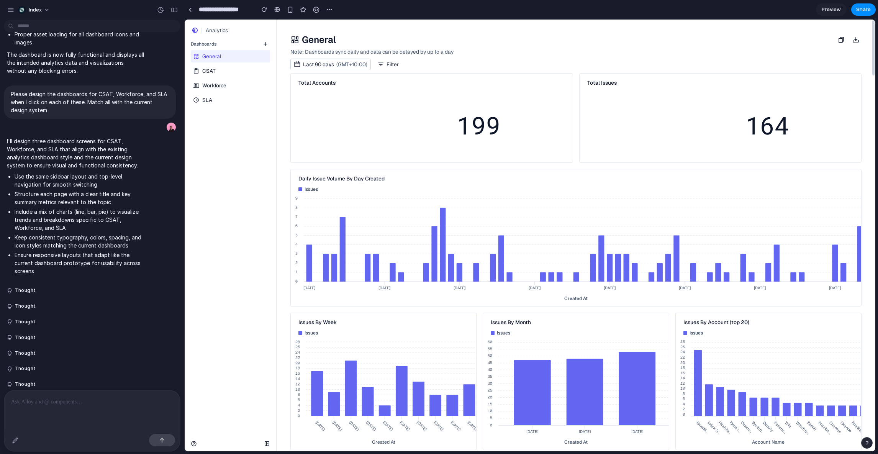
scroll to position [143, 0]
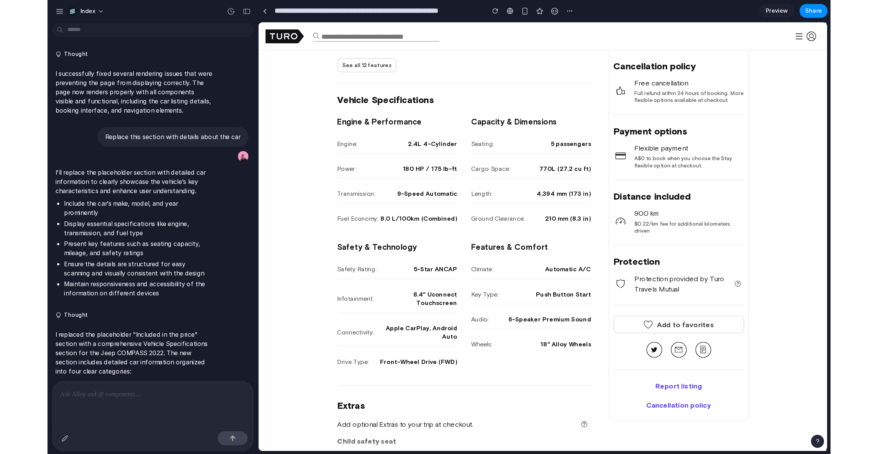
scroll to position [409, 0]
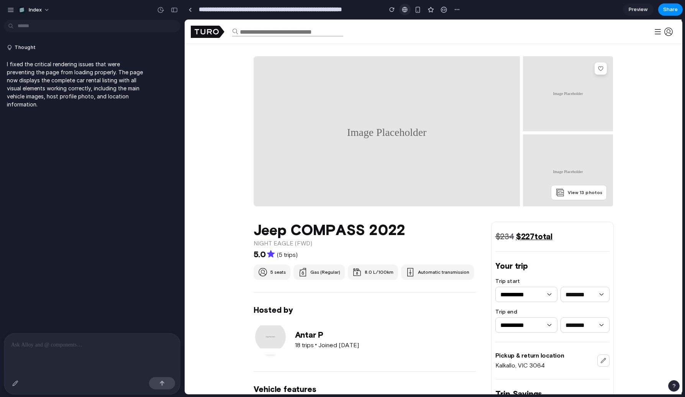
click at [409, 9] on link at bounding box center [404, 9] width 11 height 11
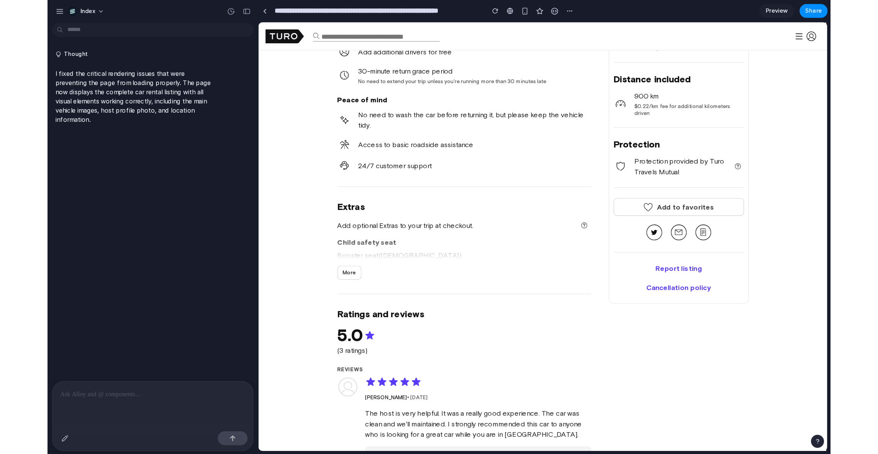
scroll to position [523, 0]
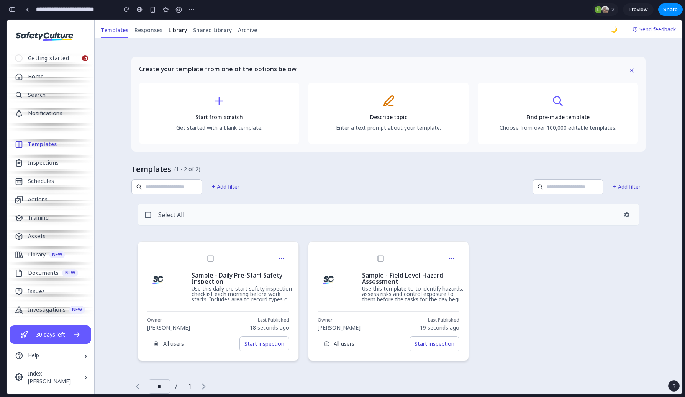
click at [179, 35] on link "Library" at bounding box center [178, 30] width 25 height 15
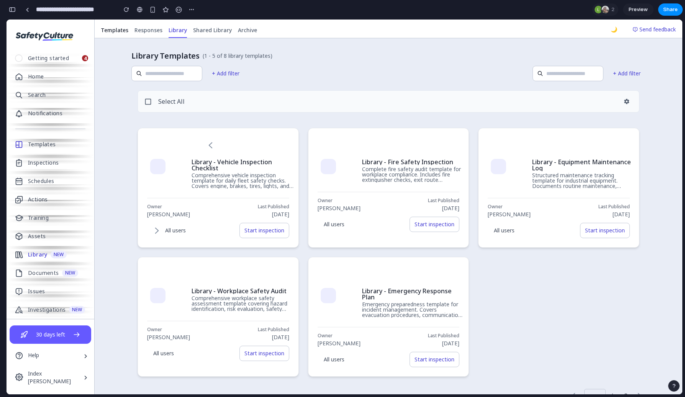
click at [117, 33] on span "Templates" at bounding box center [115, 30] width 28 height 8
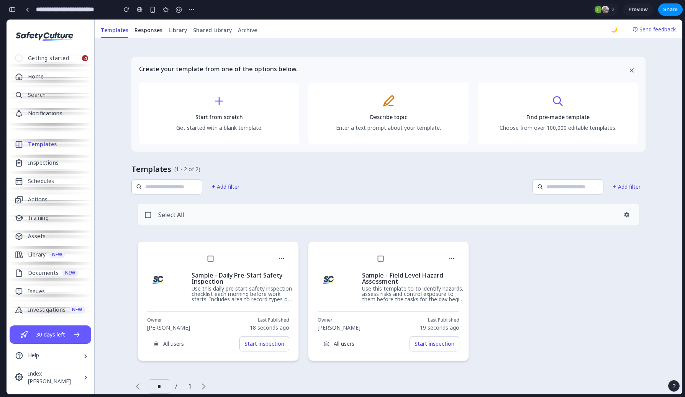
click at [162, 32] on link "Responses" at bounding box center [148, 30] width 34 height 15
click at [175, 32] on span "Library" at bounding box center [178, 30] width 18 height 8
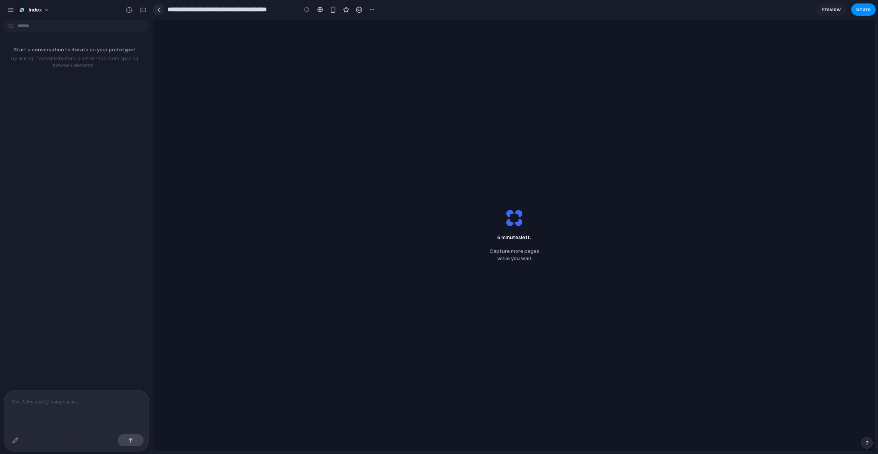
click at [159, 11] on div at bounding box center [158, 10] width 3 height 4
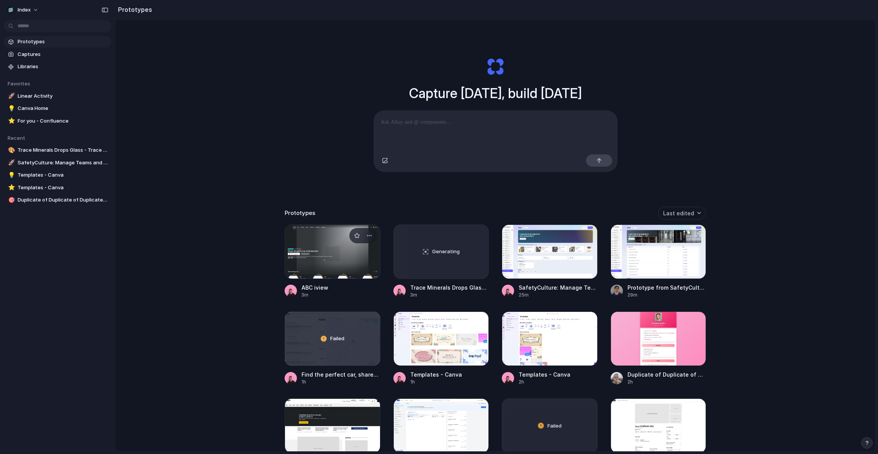
click at [303, 283] on link "ABC iview 3m" at bounding box center [333, 262] width 96 height 74
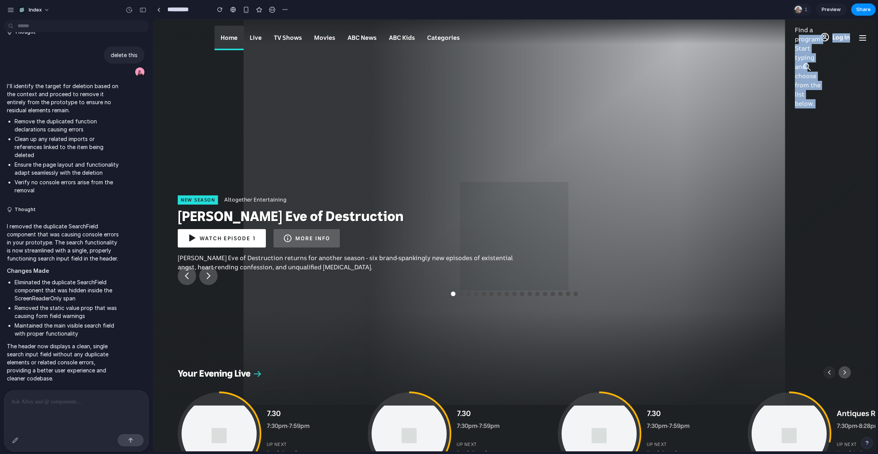
drag, startPoint x: 792, startPoint y: 36, endPoint x: 802, endPoint y: 153, distance: 117.6
click at [802, 153] on div at bounding box center [514, 225] width 722 height 410
click at [12, 446] on div at bounding box center [76, 441] width 144 height 20
click at [12, 443] on button "button" at bounding box center [15, 440] width 12 height 12
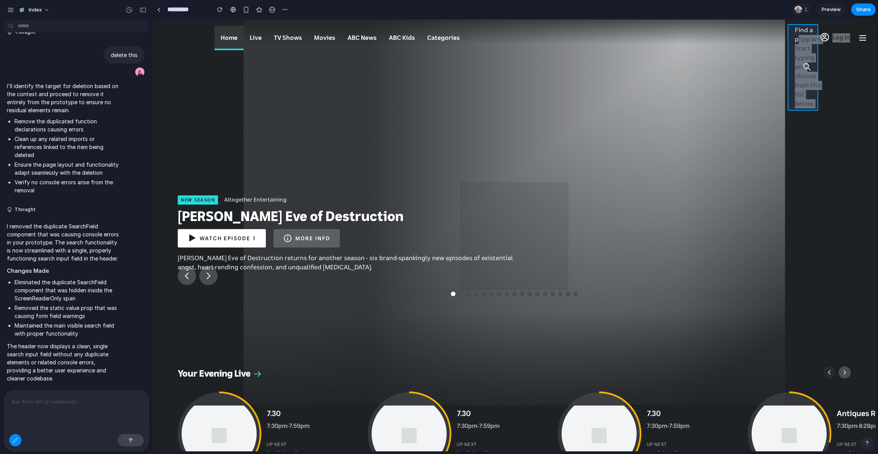
click at [800, 86] on div at bounding box center [515, 235] width 722 height 431
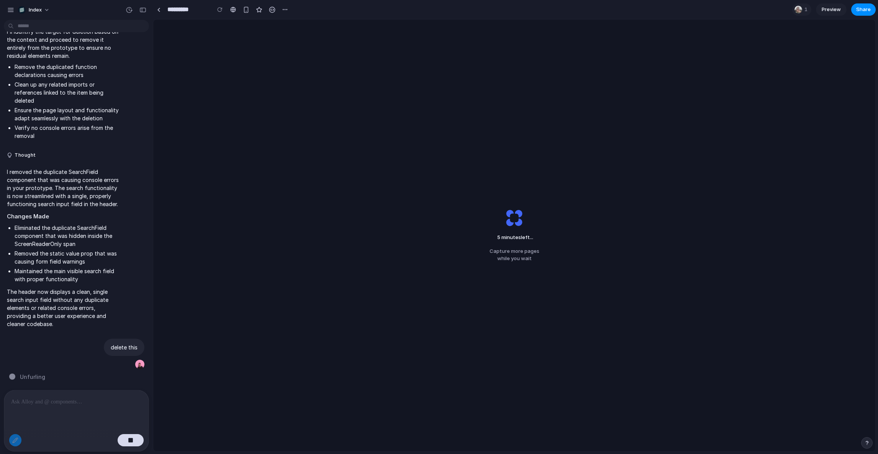
scroll to position [302, 0]
